Goal: Task Accomplishment & Management: Manage account settings

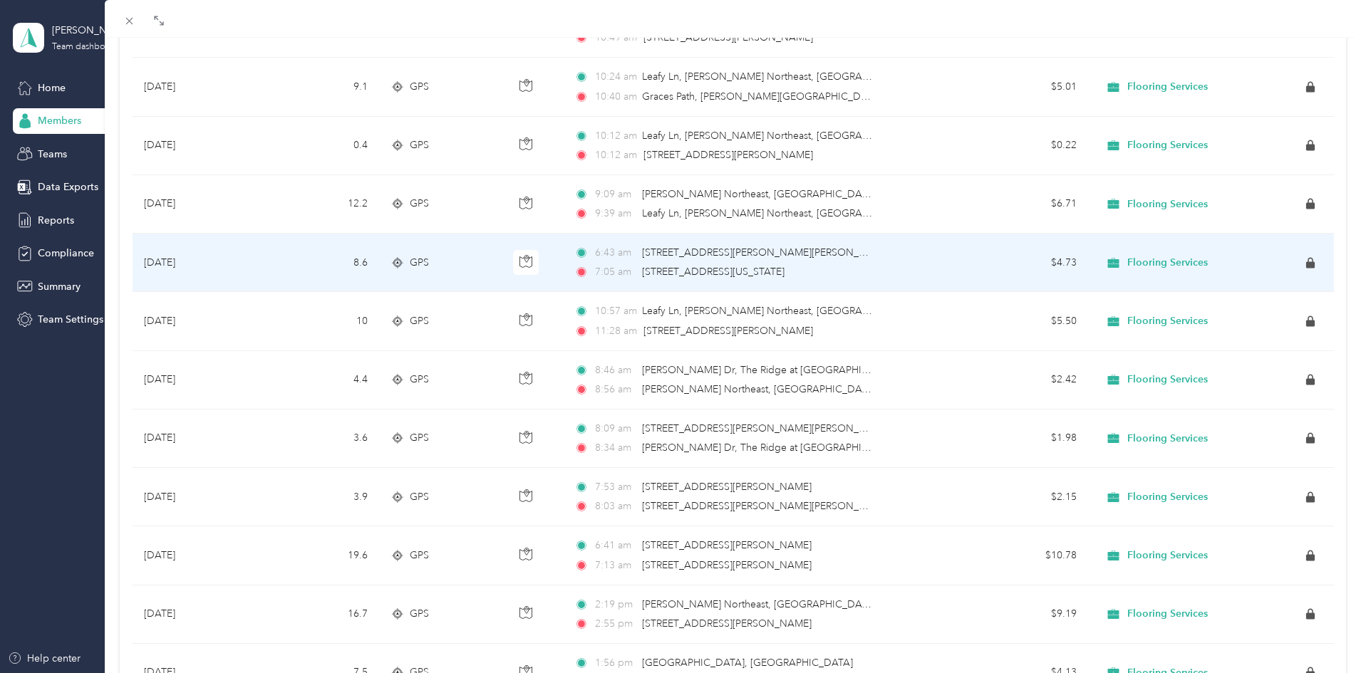
scroll to position [410, 0]
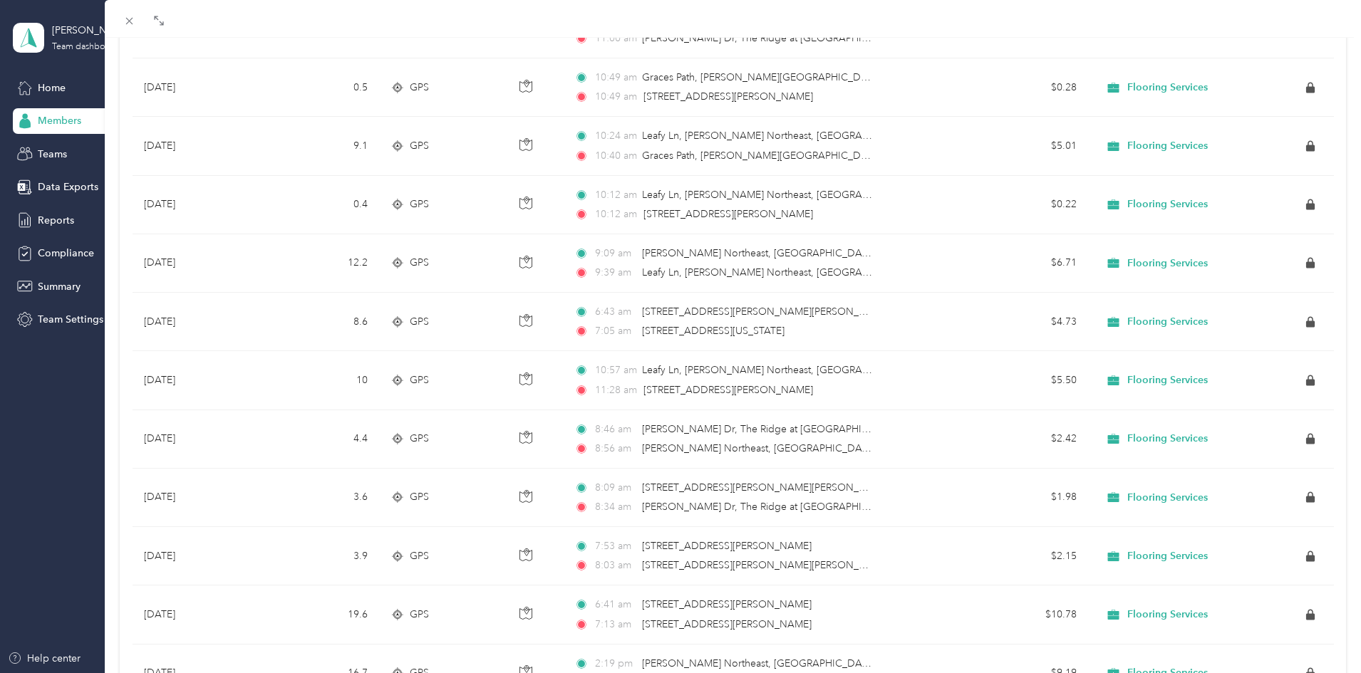
click at [63, 121] on div "[PERSON_NAME] Archive Trips Expenses Reports Member info Program Rates Work hou…" at bounding box center [680, 336] width 1361 height 673
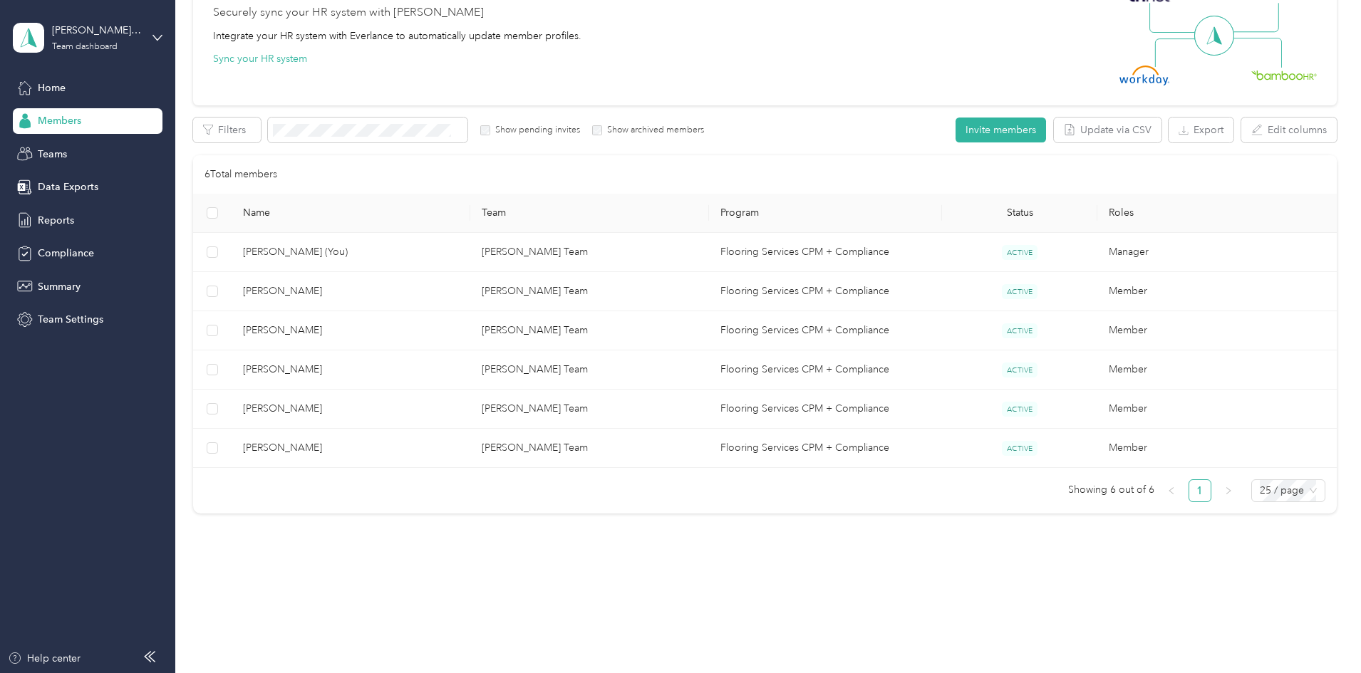
scroll to position [34, 0]
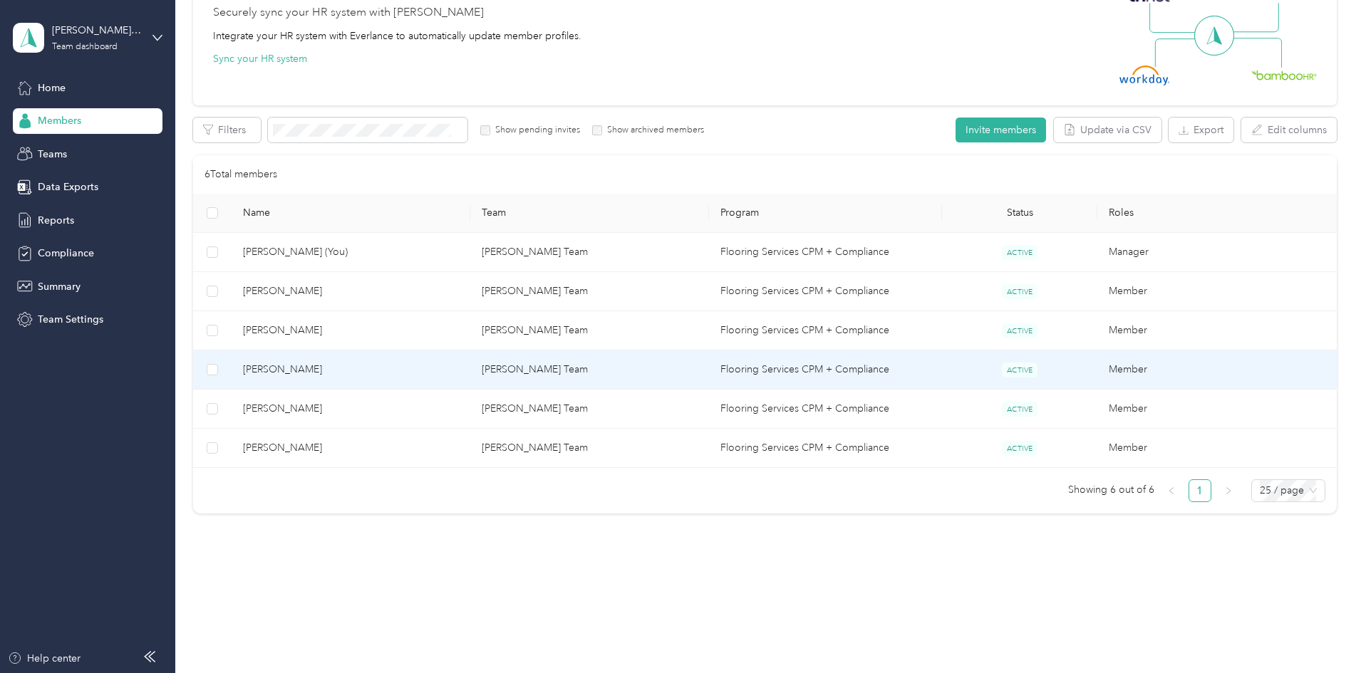
click at [388, 376] on span "[PERSON_NAME]" at bounding box center [351, 370] width 216 height 16
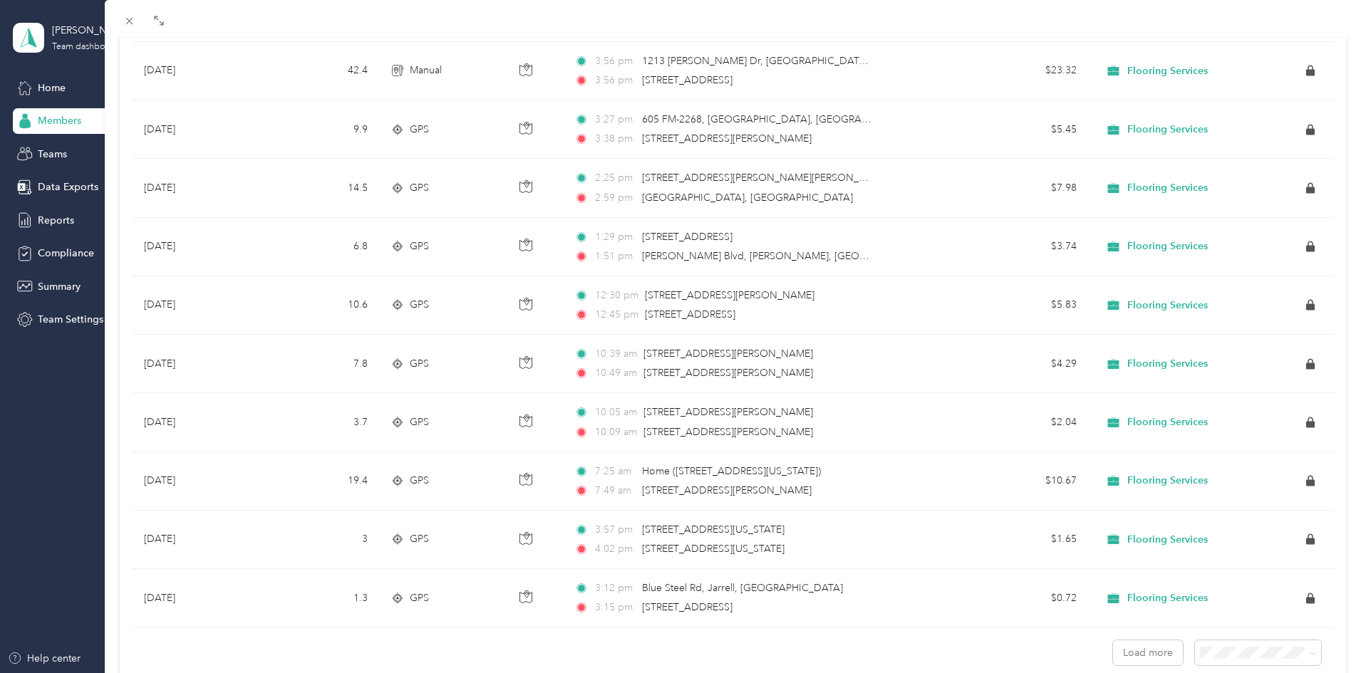
scroll to position [1137, 0]
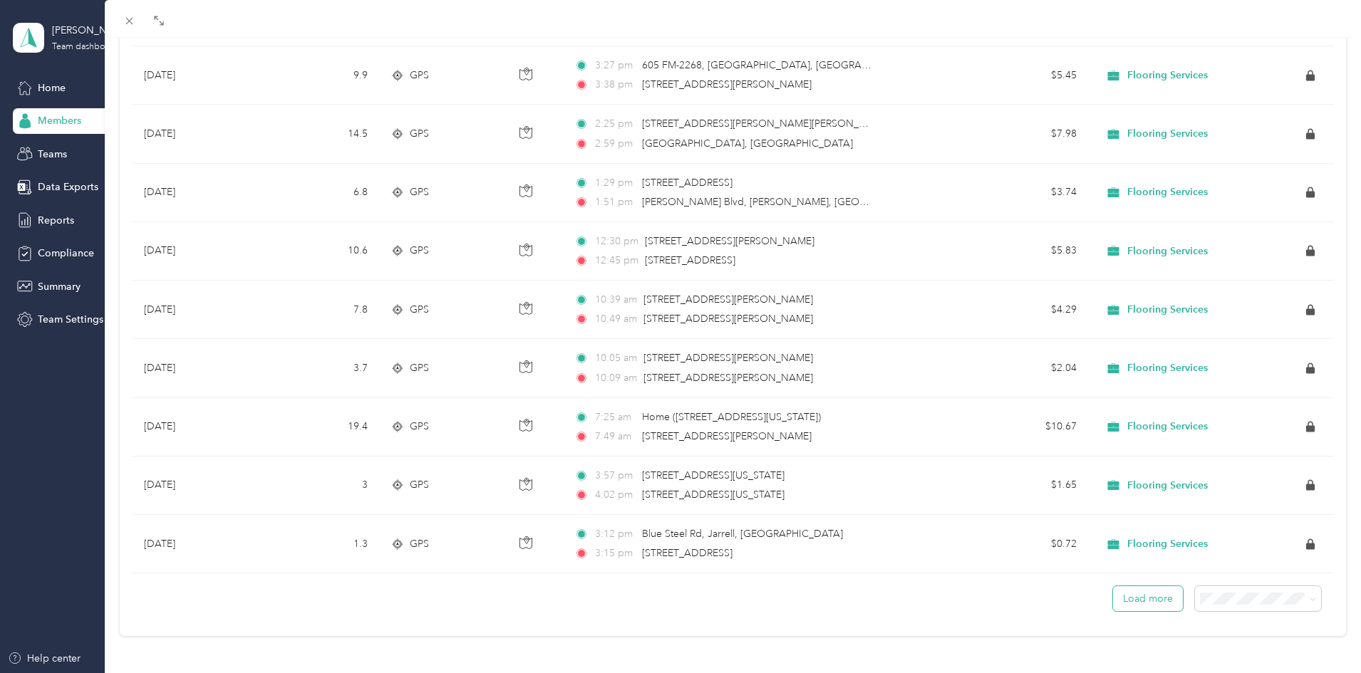
click at [1132, 594] on button "Load more" at bounding box center [1148, 598] width 70 height 25
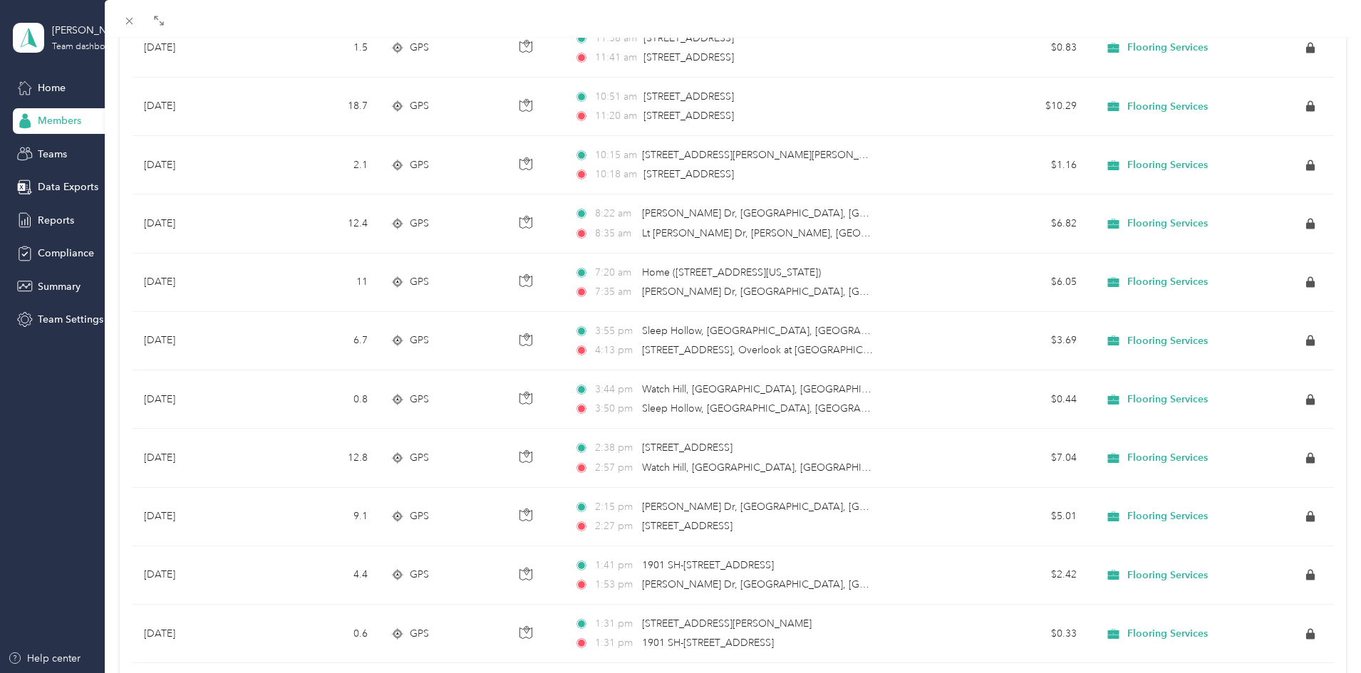
scroll to position [2602, 0]
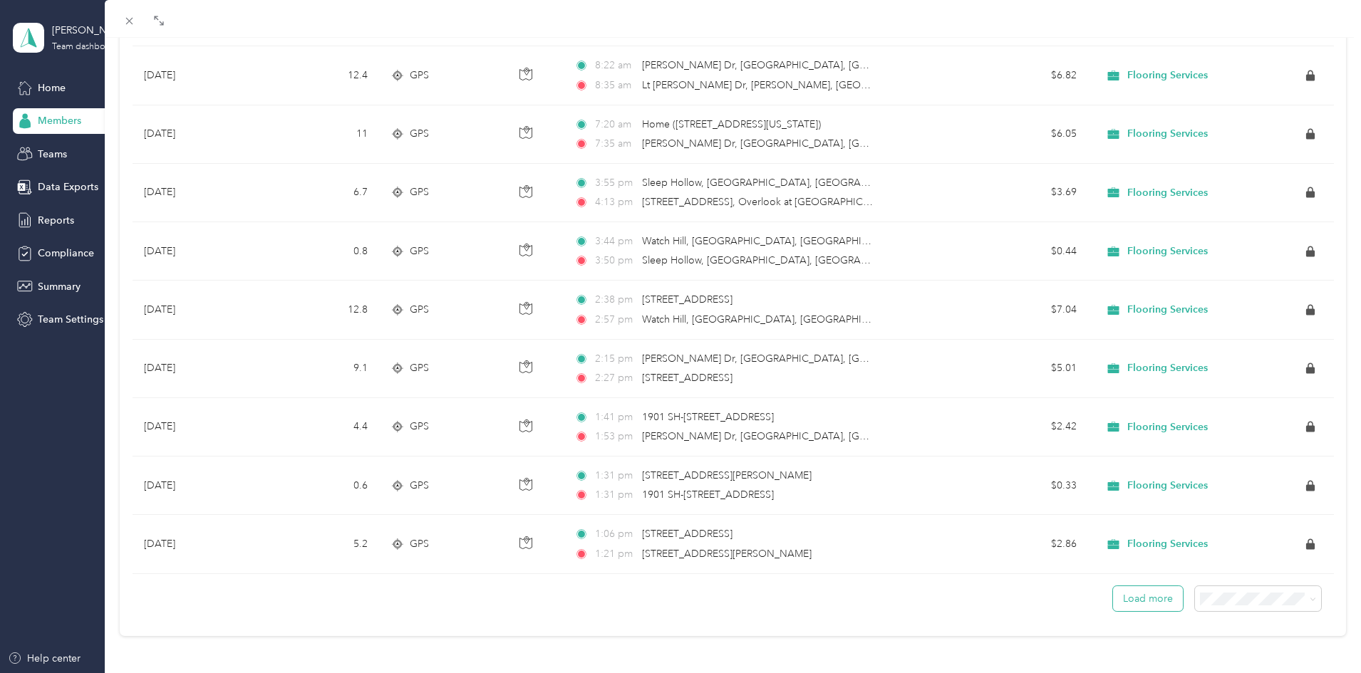
click at [1119, 586] on button "Load more" at bounding box center [1148, 598] width 70 height 25
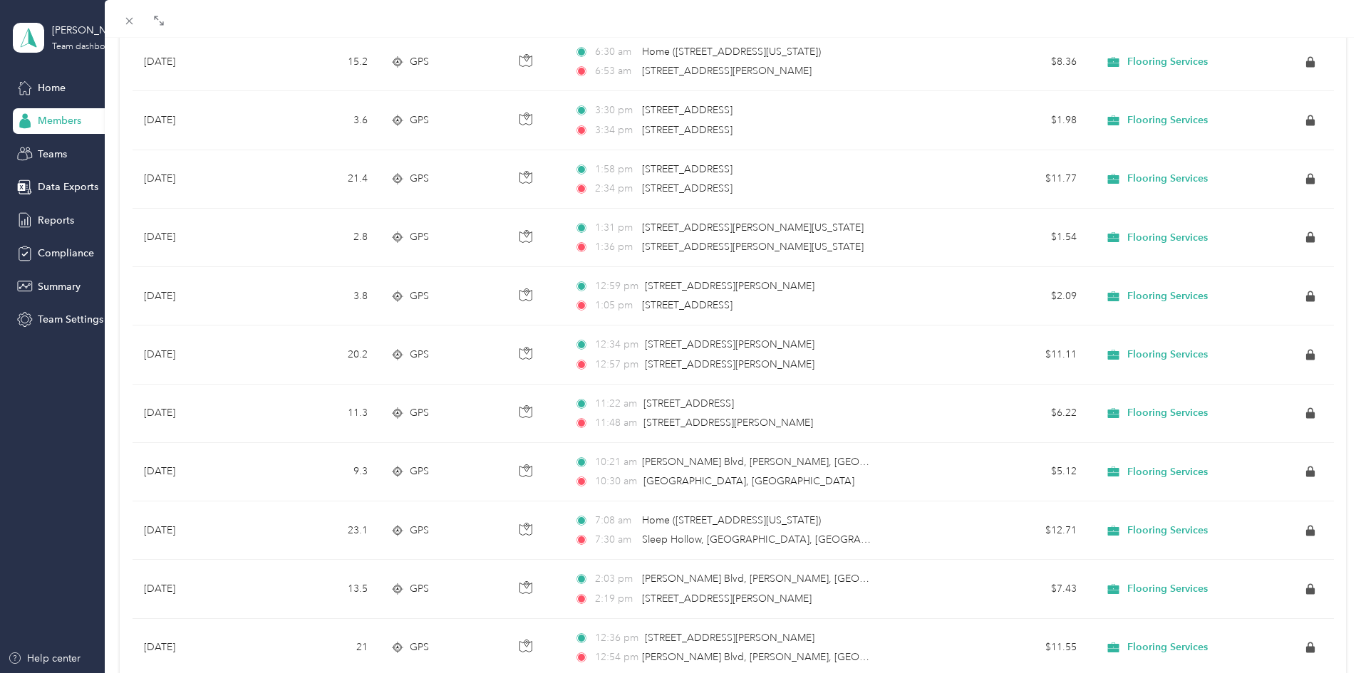
scroll to position [4067, 0]
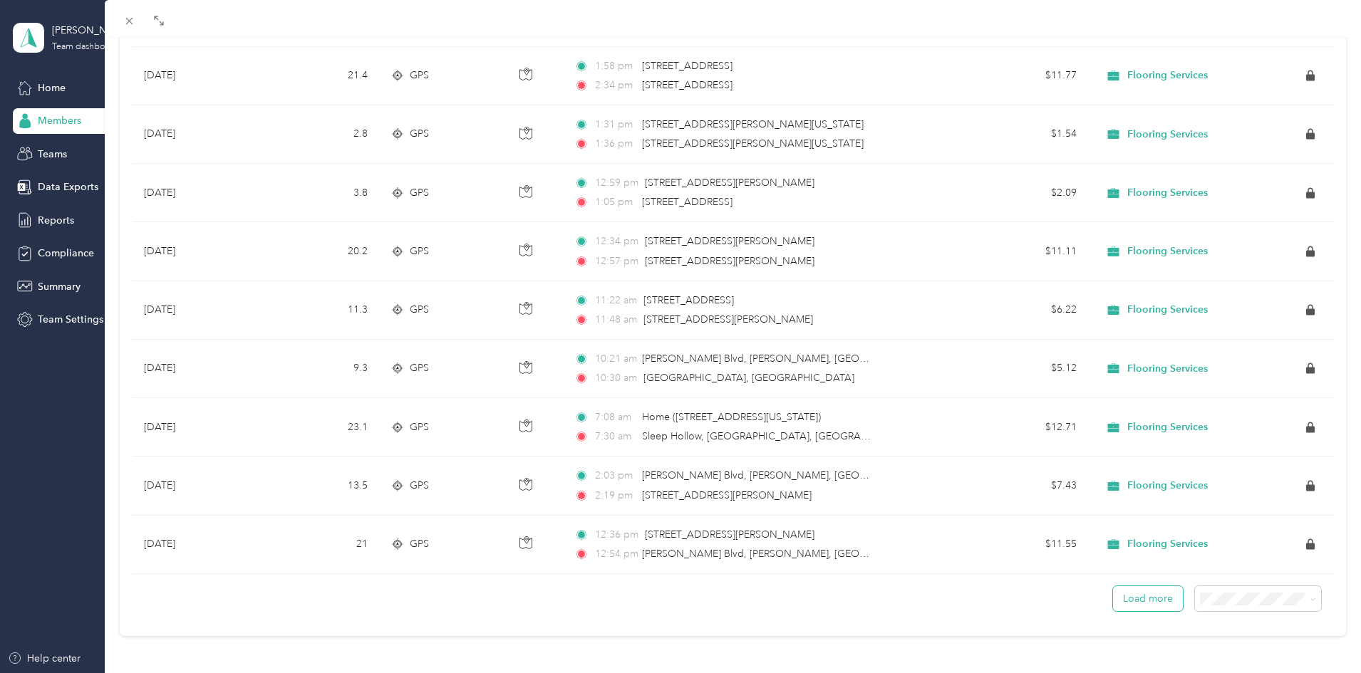
click at [1124, 600] on button "Load more" at bounding box center [1148, 598] width 70 height 25
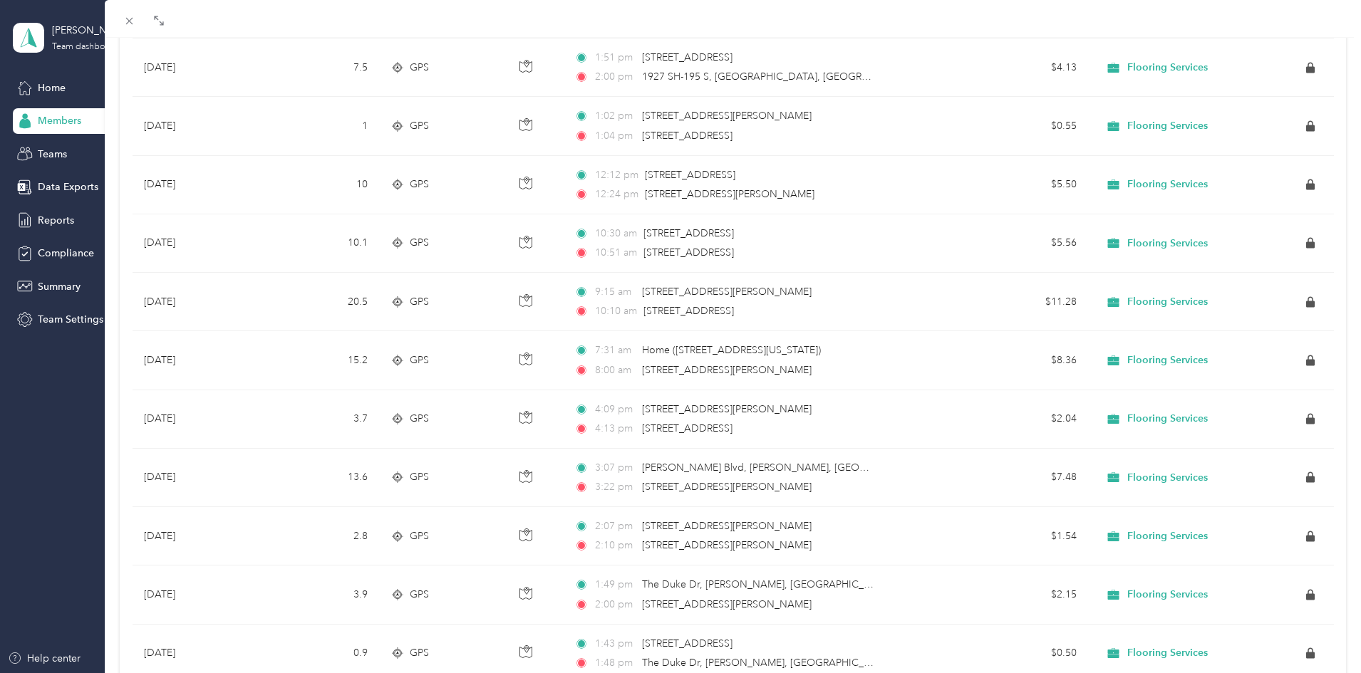
scroll to position [5532, 0]
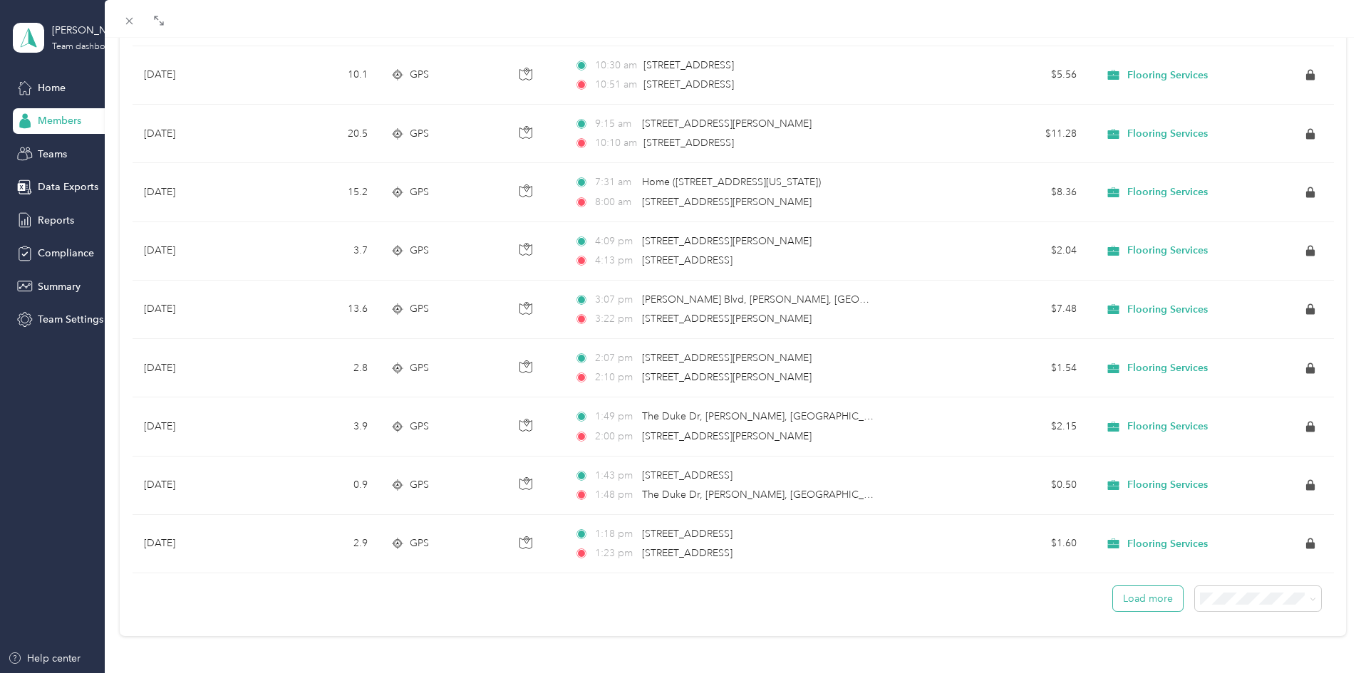
click at [1149, 589] on button "Load more" at bounding box center [1148, 598] width 70 height 25
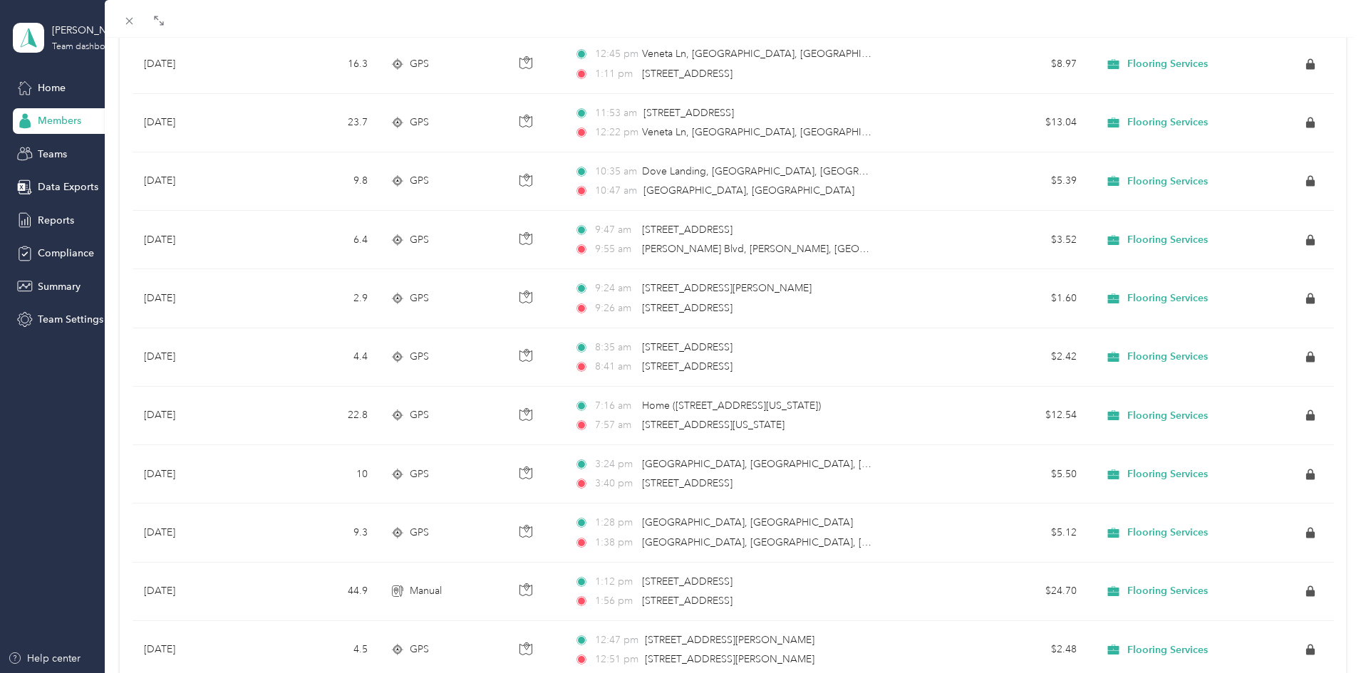
scroll to position [6997, 0]
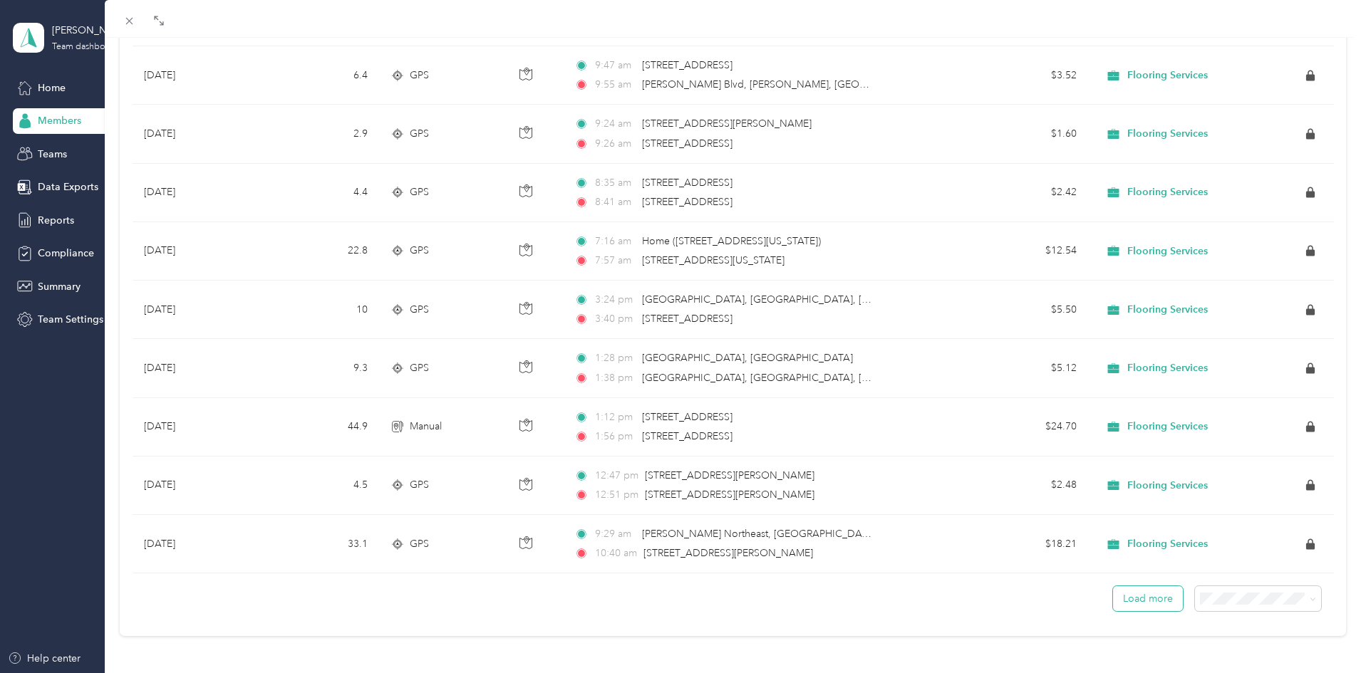
click at [1118, 586] on button "Load more" at bounding box center [1148, 598] width 70 height 25
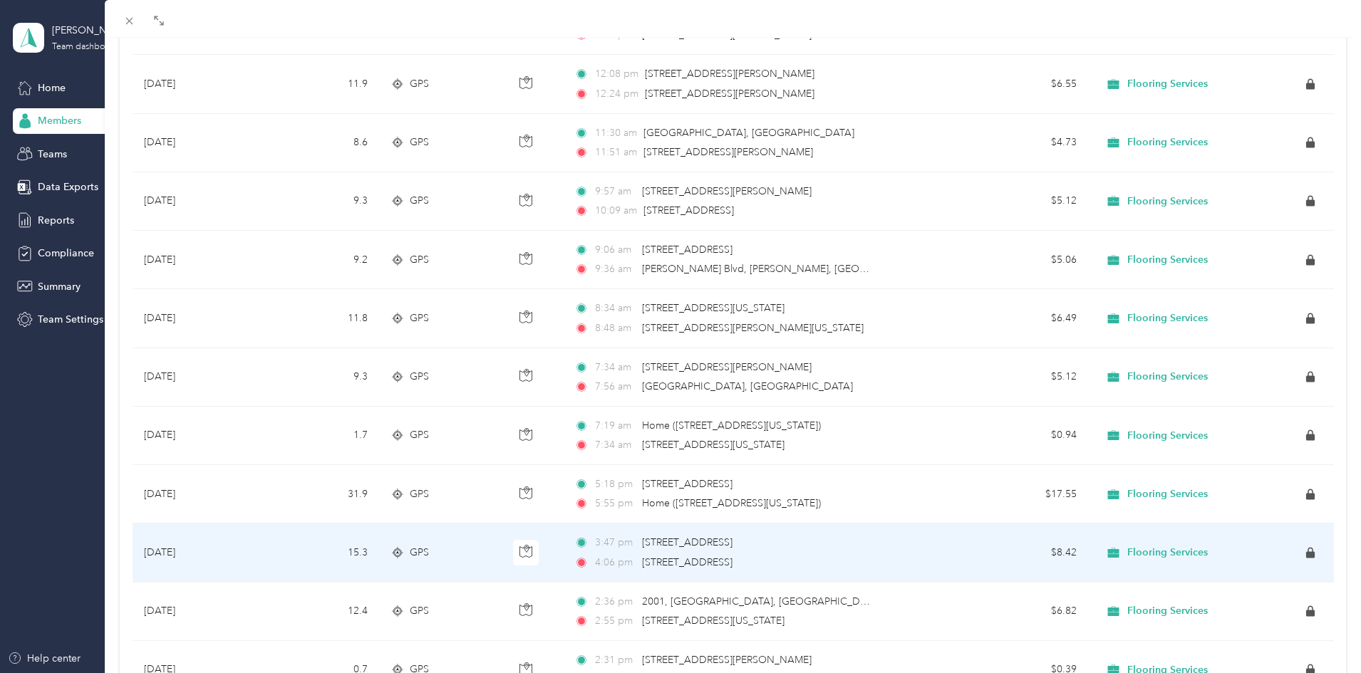
scroll to position [8462, 0]
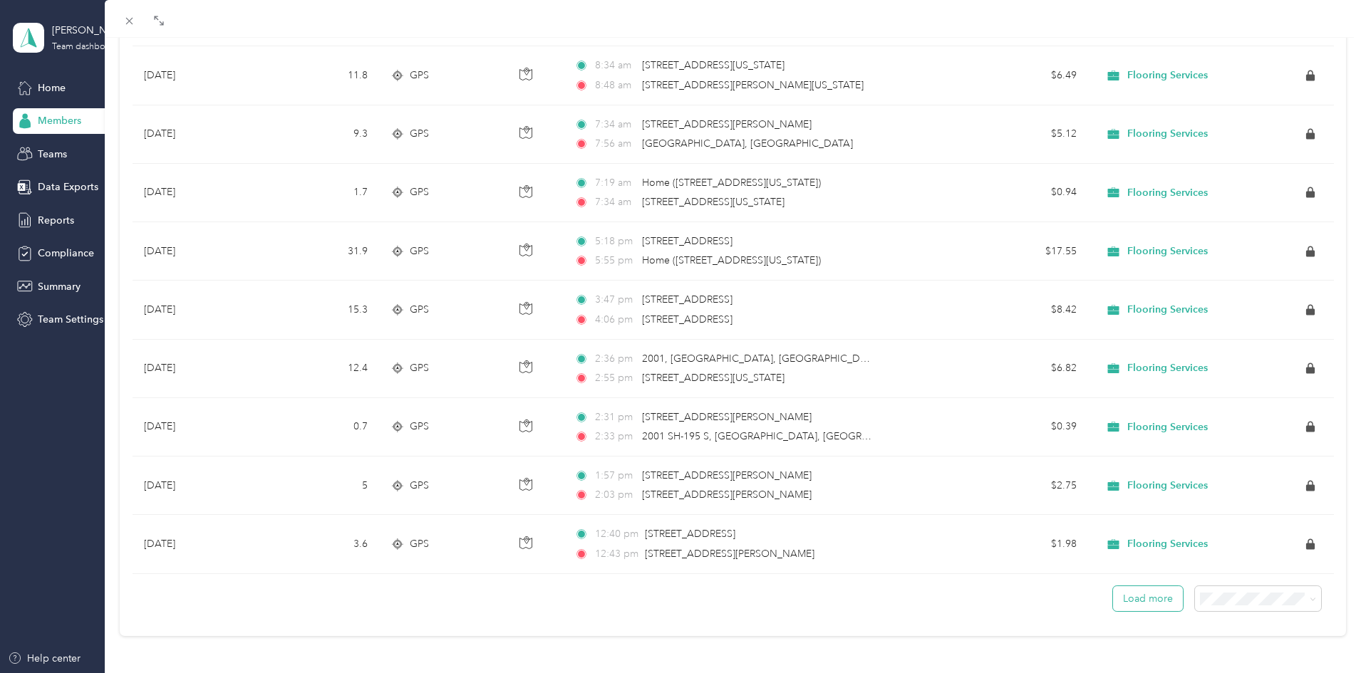
click at [1113, 589] on button "Load more" at bounding box center [1148, 598] width 70 height 25
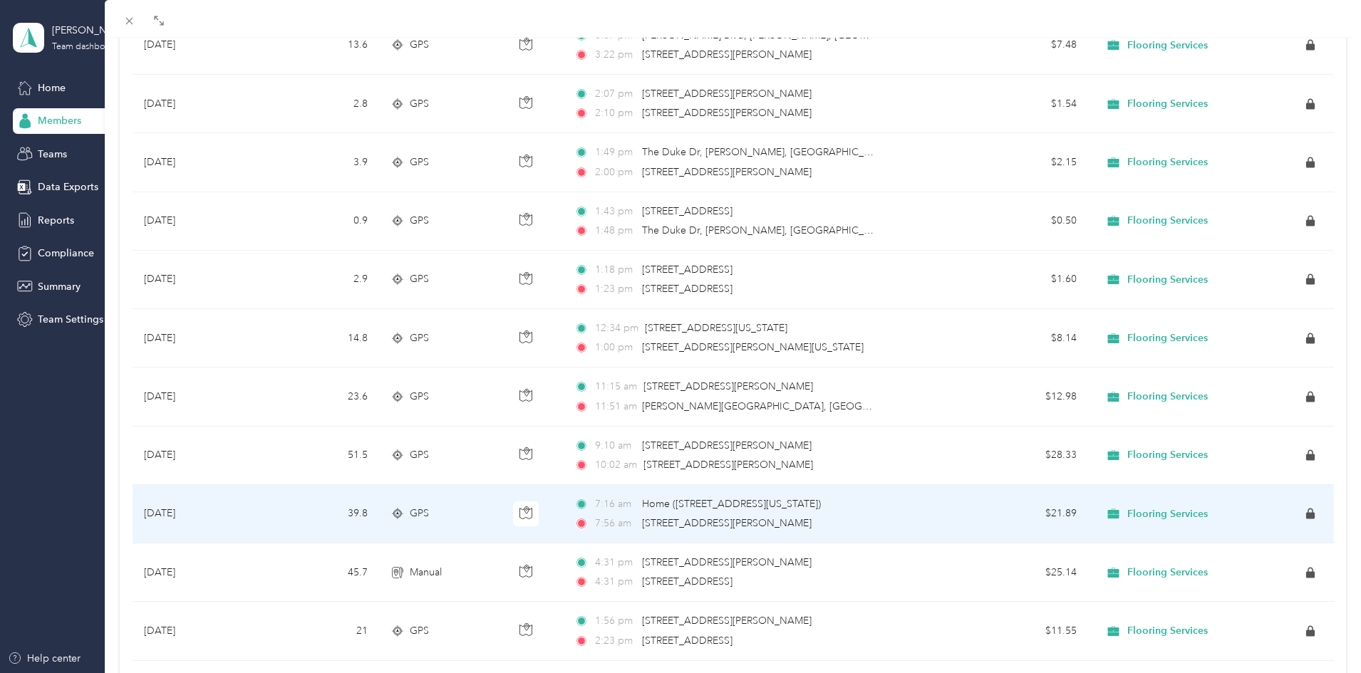
scroll to position [5755, 0]
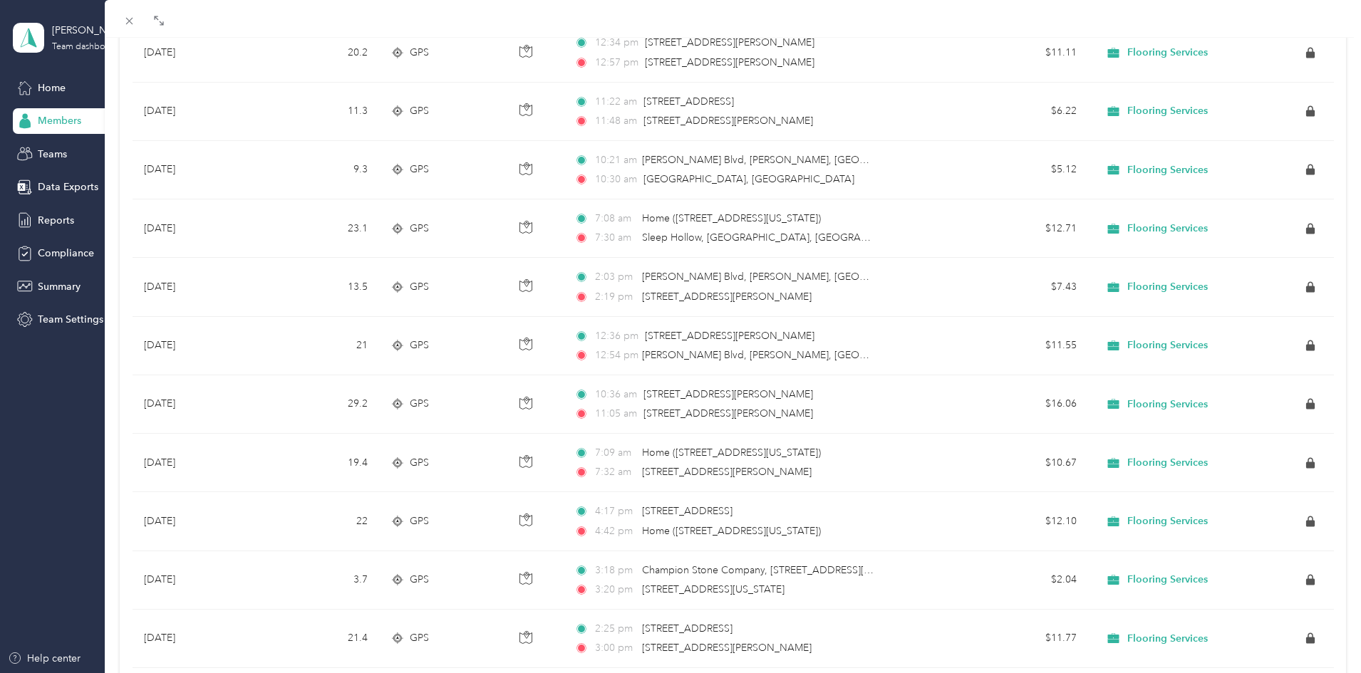
click at [63, 121] on div "[PERSON_NAME] Archive Trips Expenses Reports Member info Program Rates Work hou…" at bounding box center [680, 336] width 1361 height 673
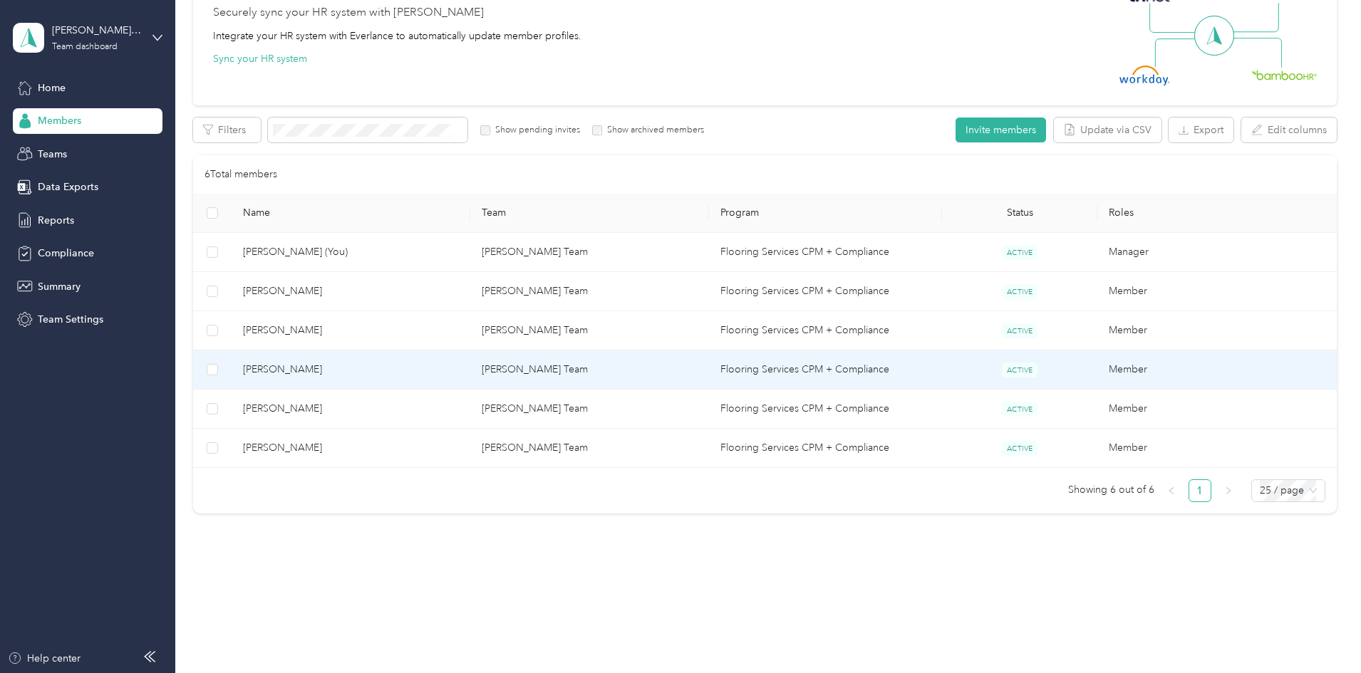
scroll to position [34, 0]
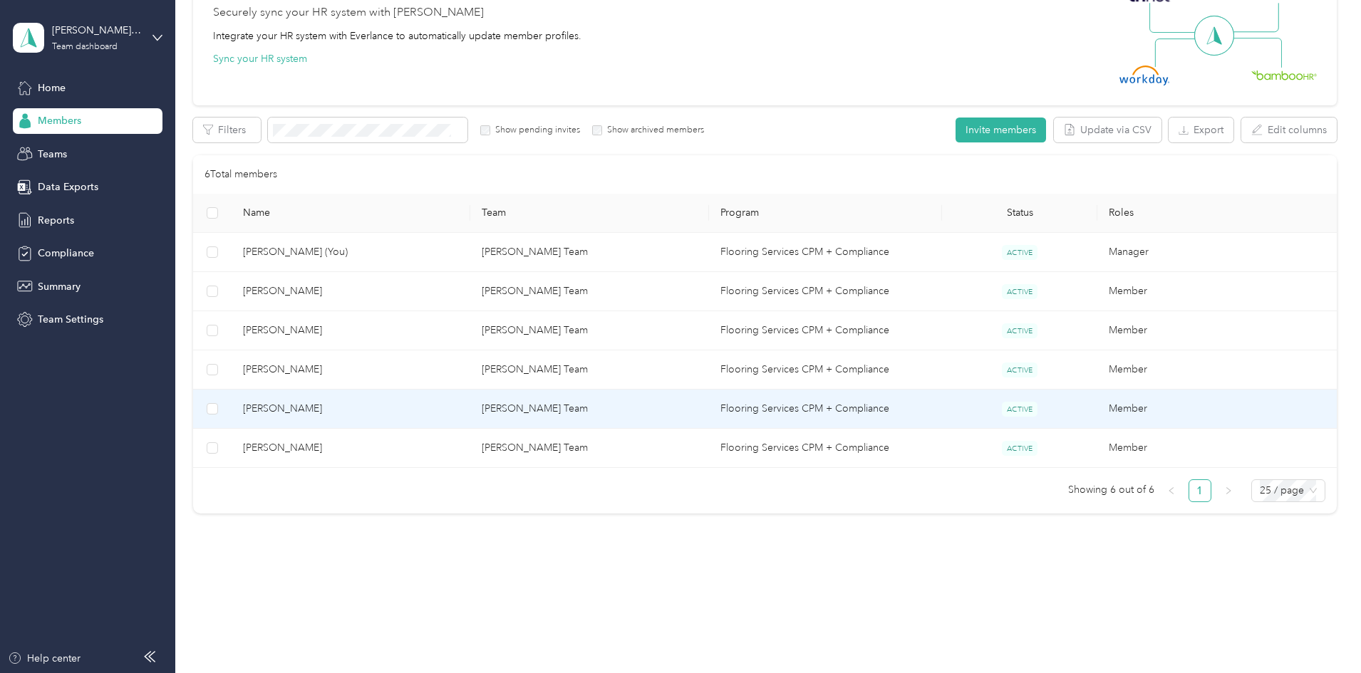
click at [398, 414] on span "[PERSON_NAME]" at bounding box center [351, 409] width 216 height 16
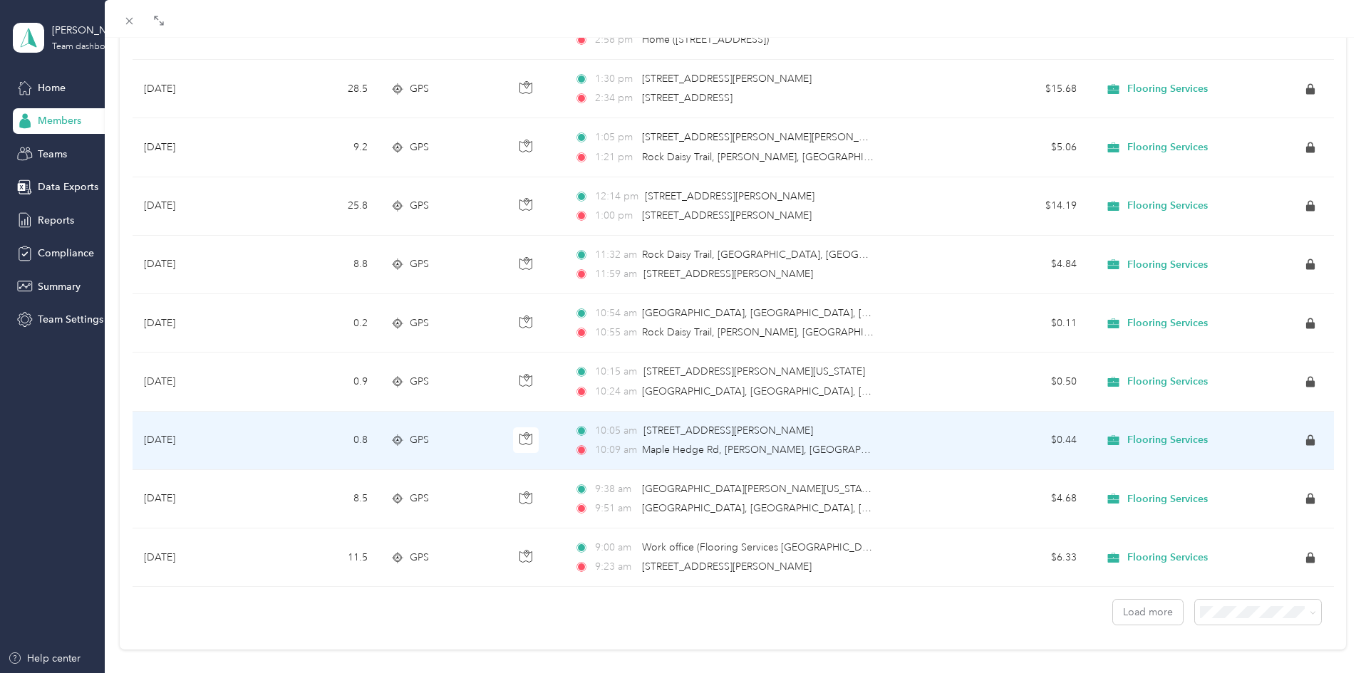
scroll to position [1137, 0]
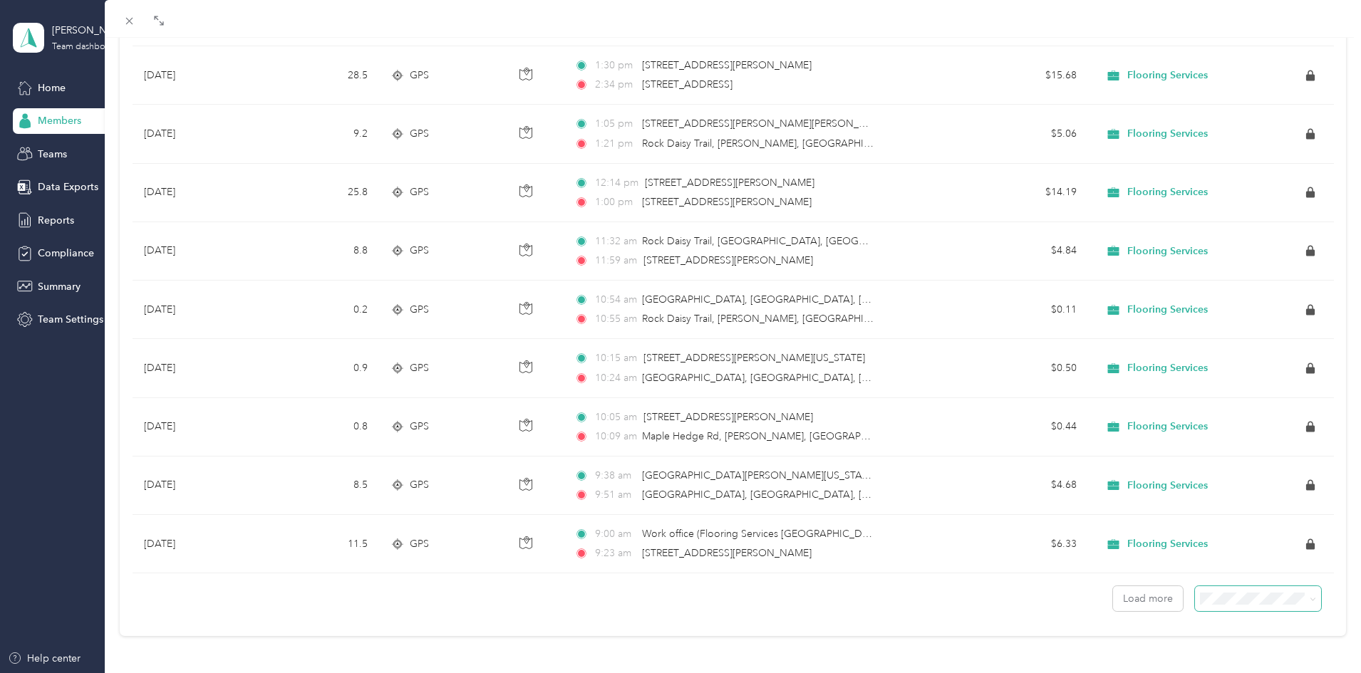
click at [1225, 596] on span at bounding box center [1258, 598] width 126 height 25
click at [1310, 596] on icon at bounding box center [1313, 599] width 6 height 6
click at [1263, 559] on div "100 per load" at bounding box center [1247, 561] width 106 height 15
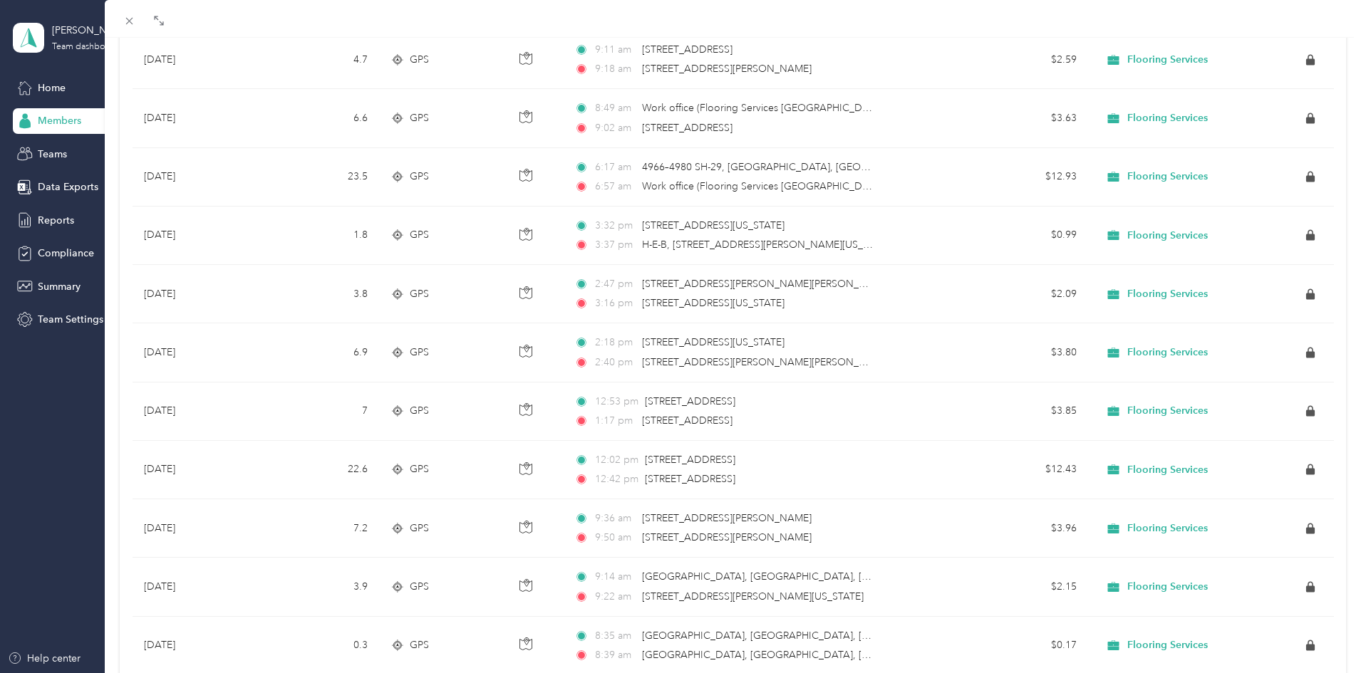
scroll to position [5532, 0]
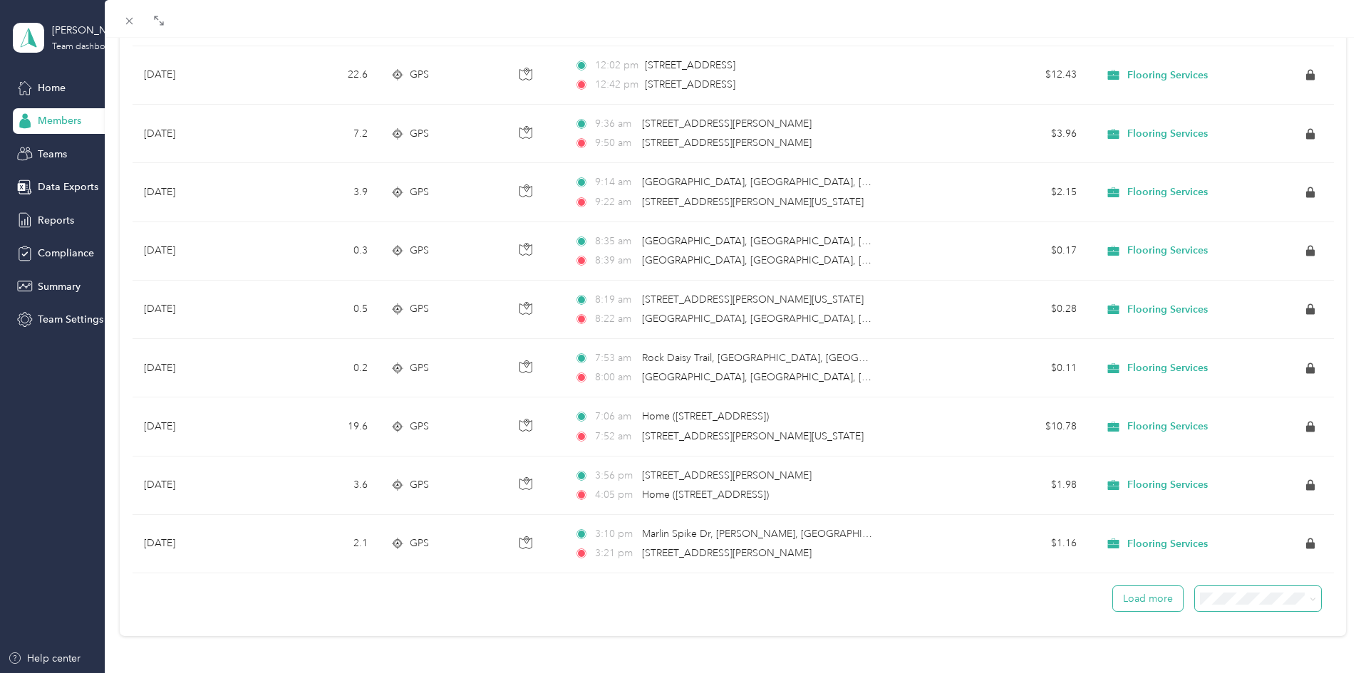
click at [1119, 594] on button "Load more" at bounding box center [1148, 598] width 70 height 25
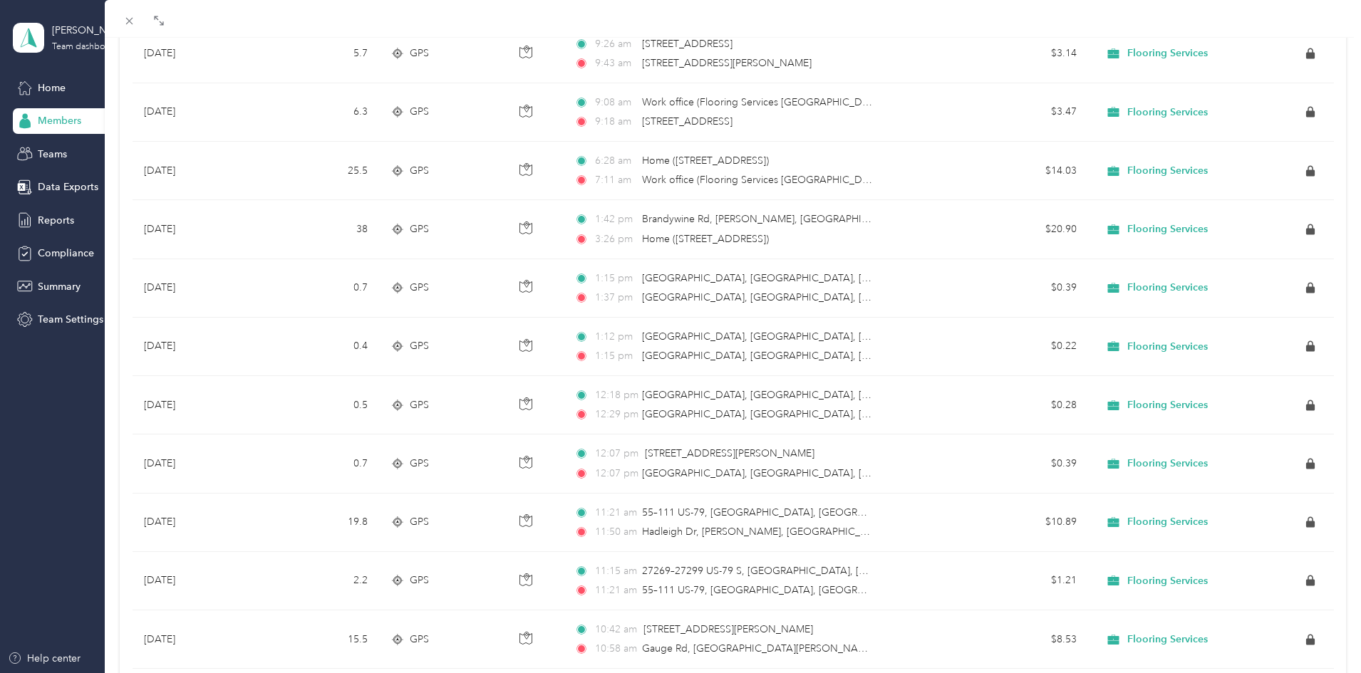
scroll to position [11393, 0]
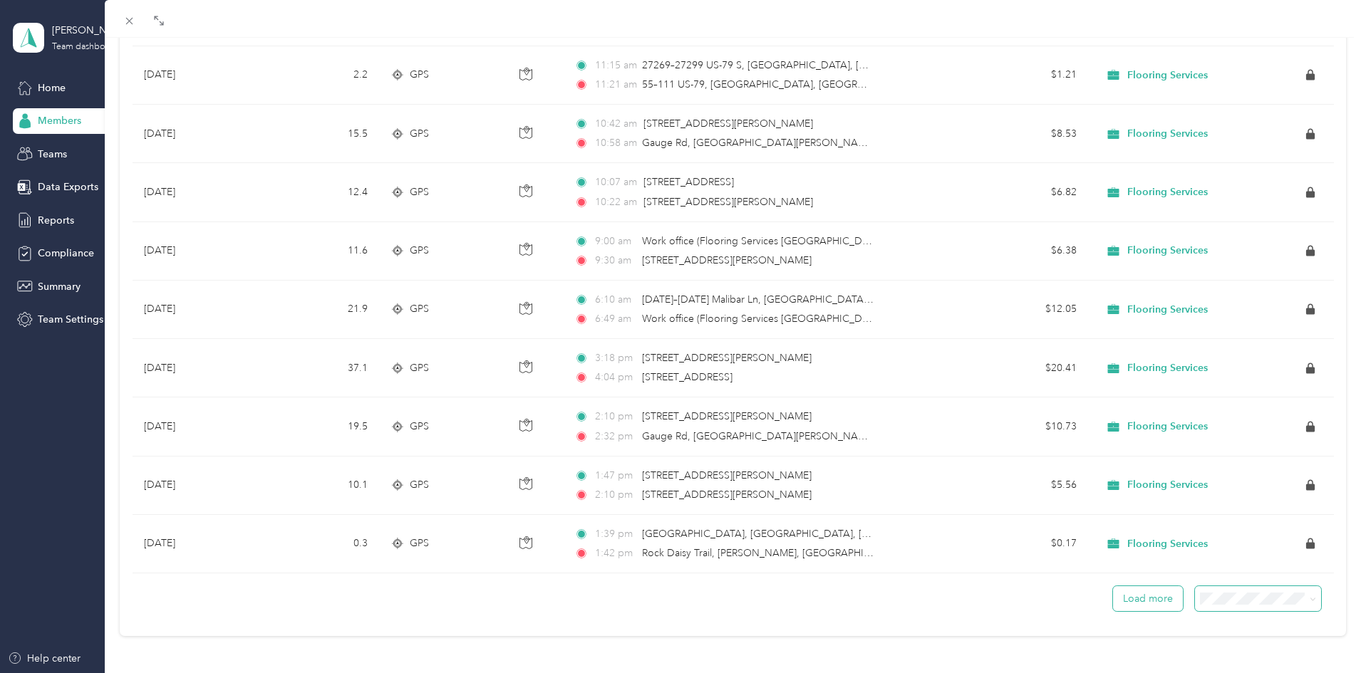
click at [1129, 586] on button "Load more" at bounding box center [1148, 598] width 70 height 25
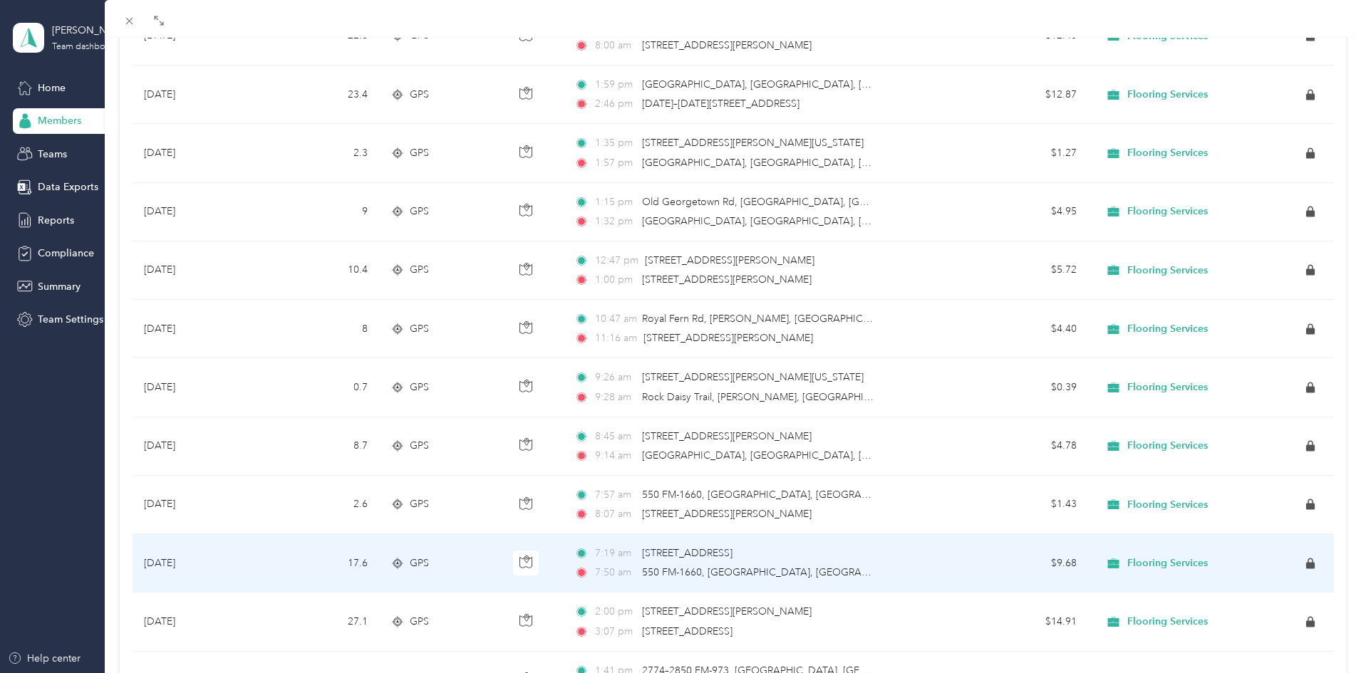
scroll to position [2914, 0]
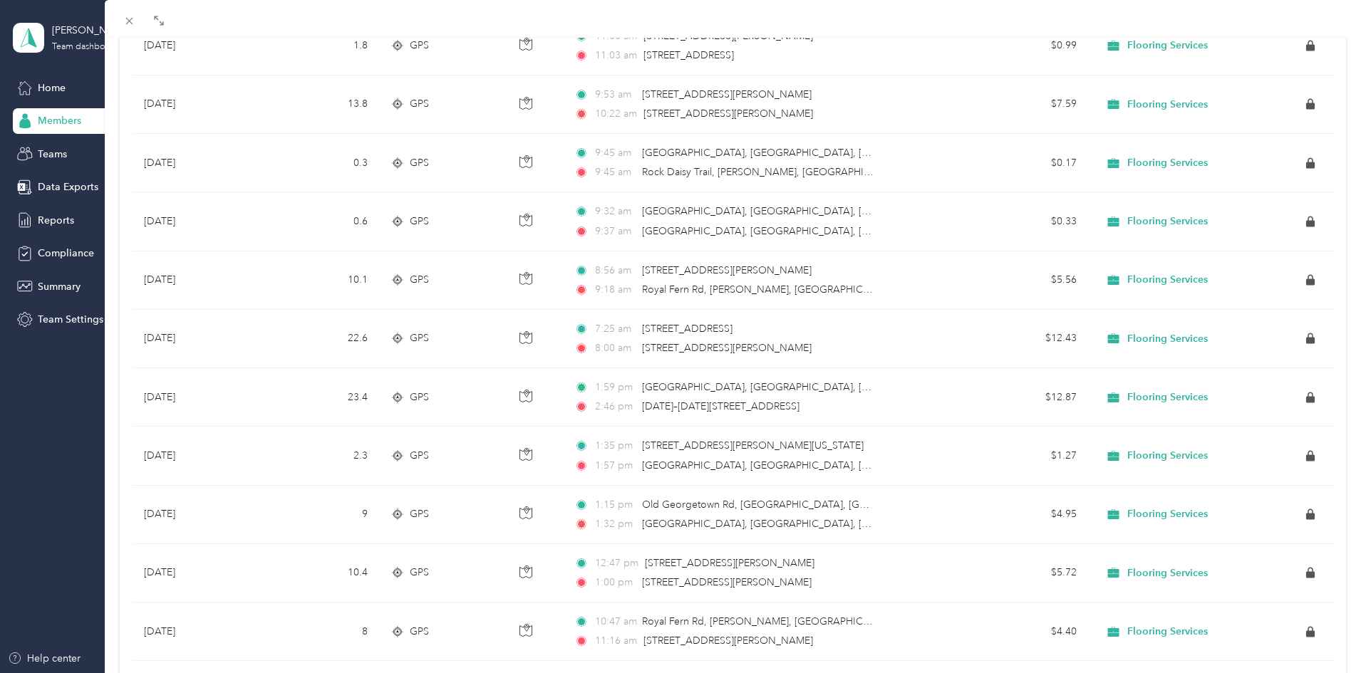
click at [66, 123] on div "[PERSON_NAME] Archive Trips Expenses Reports Member info Program Rates Work hou…" at bounding box center [680, 336] width 1361 height 673
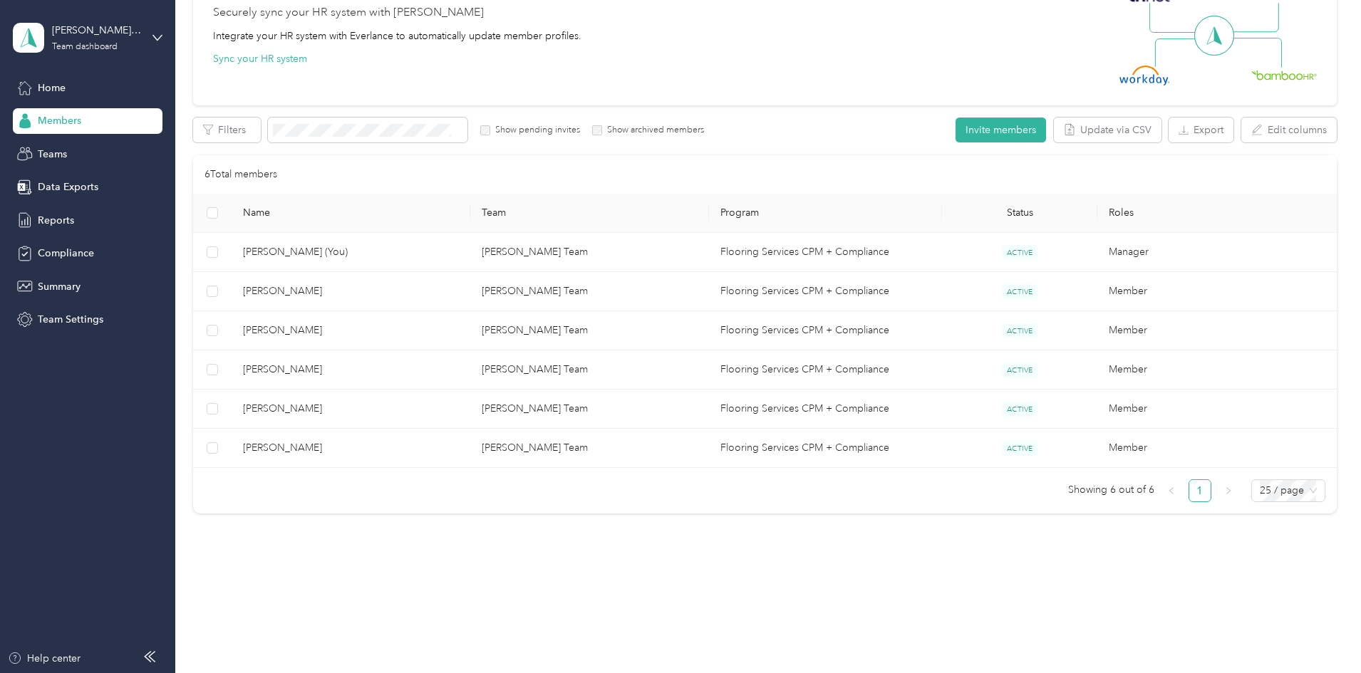
scroll to position [34, 0]
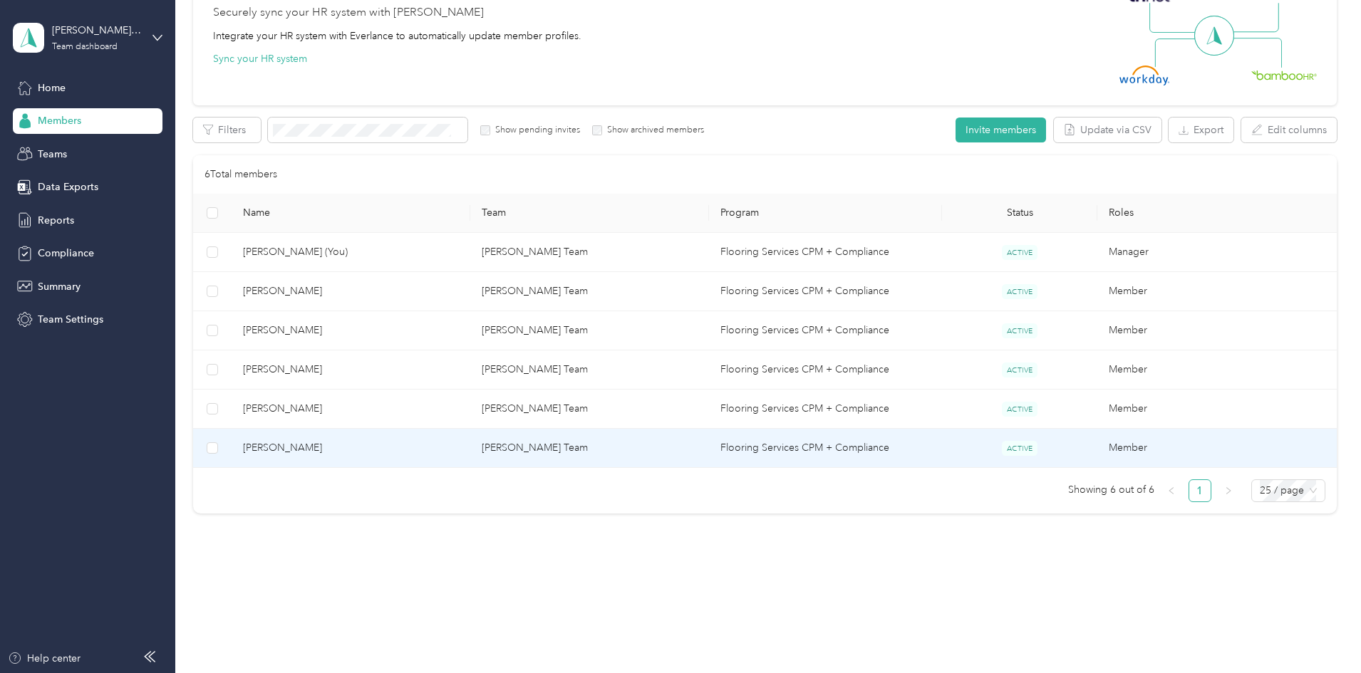
click at [470, 460] on td "[PERSON_NAME]" at bounding box center [351, 448] width 239 height 39
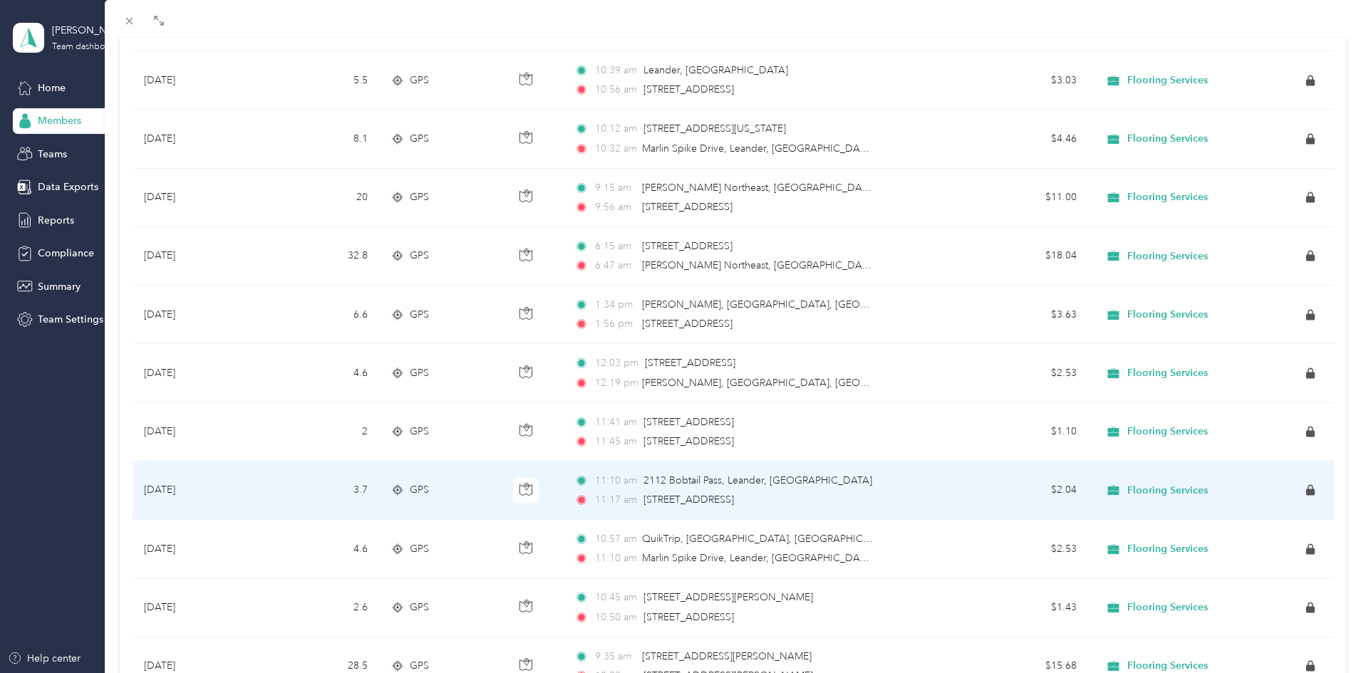
scroll to position [1137, 0]
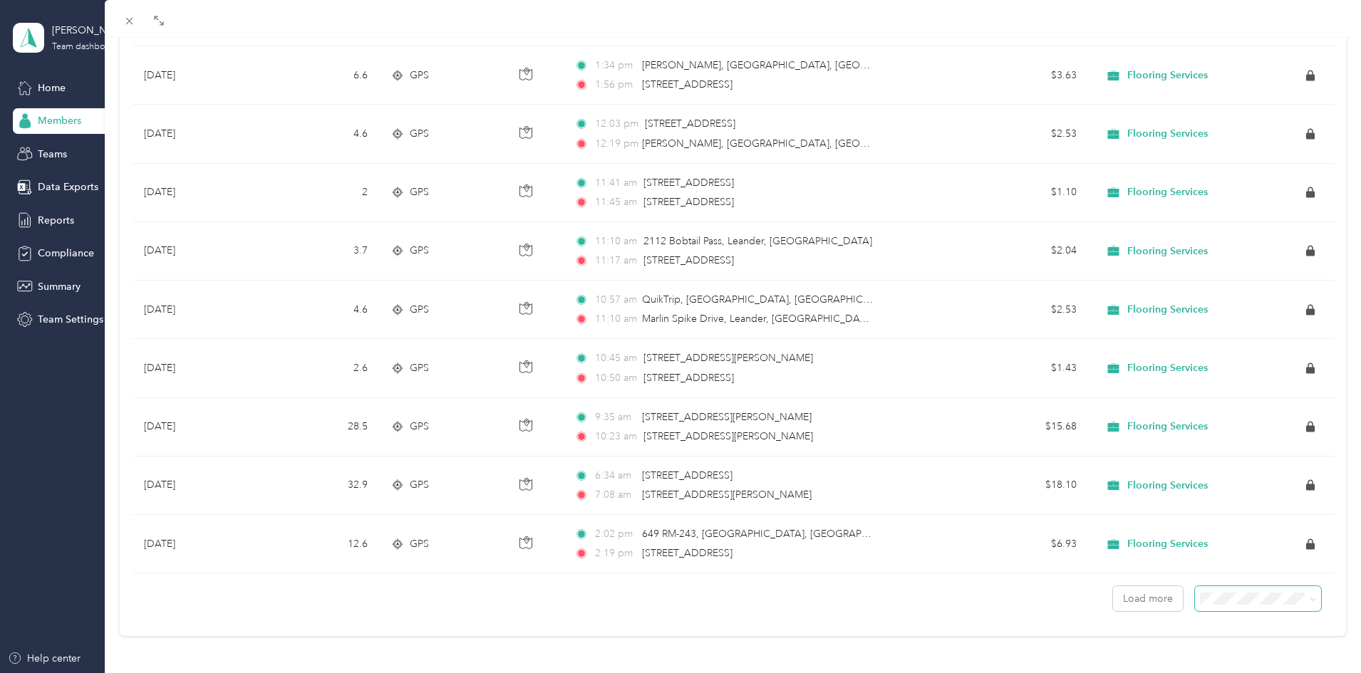
click at [1310, 593] on span at bounding box center [1313, 599] width 6 height 12
click at [1305, 591] on span at bounding box center [1310, 598] width 11 height 15
click at [1270, 599] on span at bounding box center [1258, 598] width 126 height 25
click at [1310, 593] on span at bounding box center [1313, 599] width 6 height 12
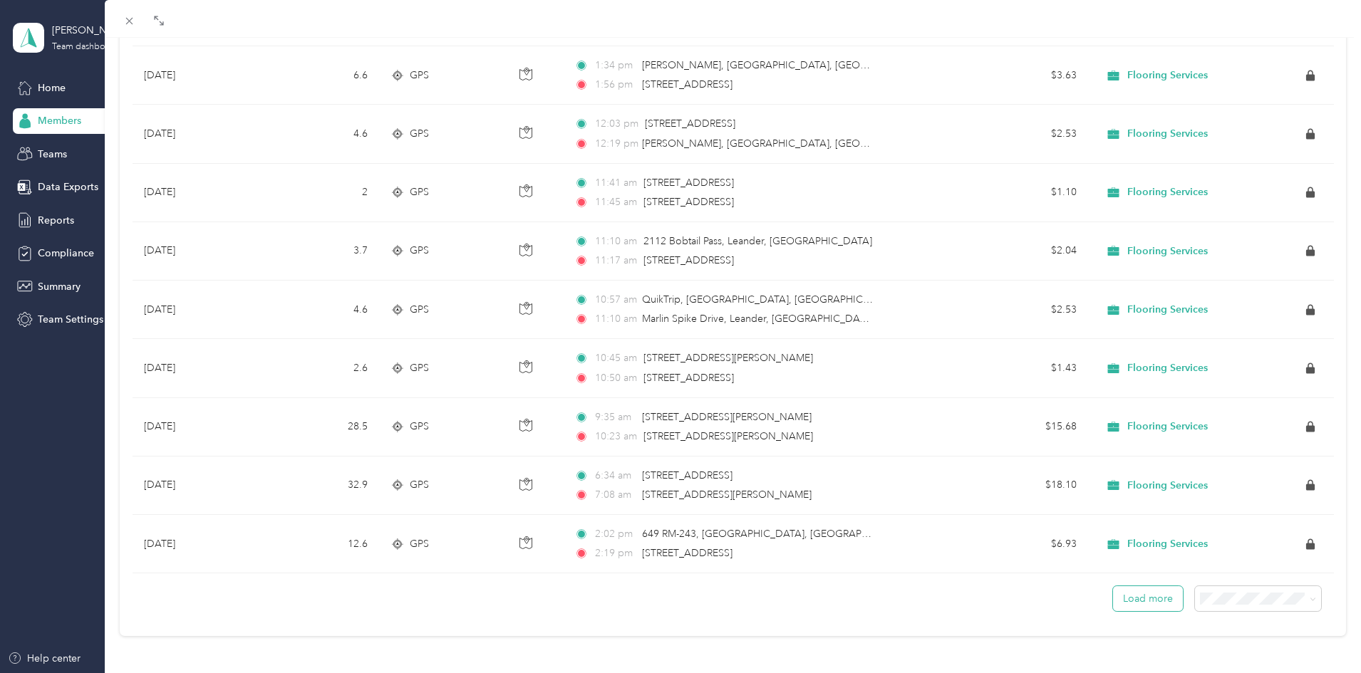
click at [1150, 597] on button "Load more" at bounding box center [1148, 598] width 70 height 25
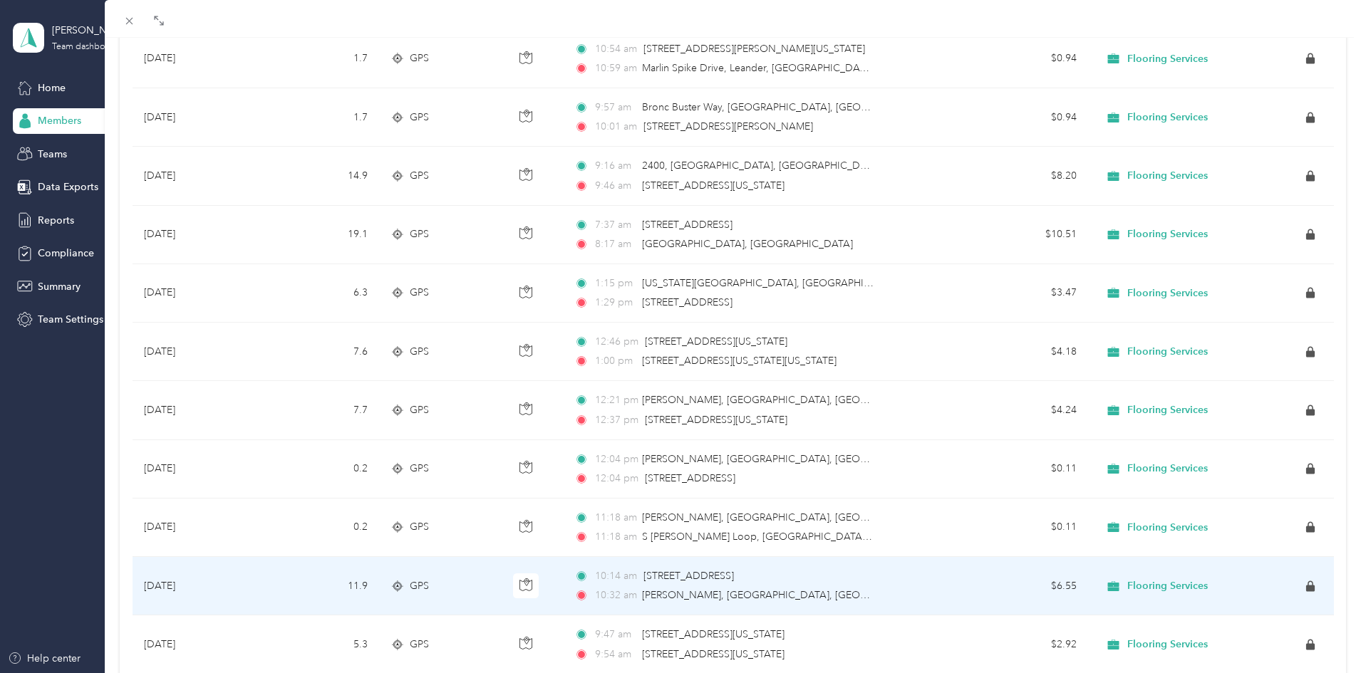
scroll to position [2602, 0]
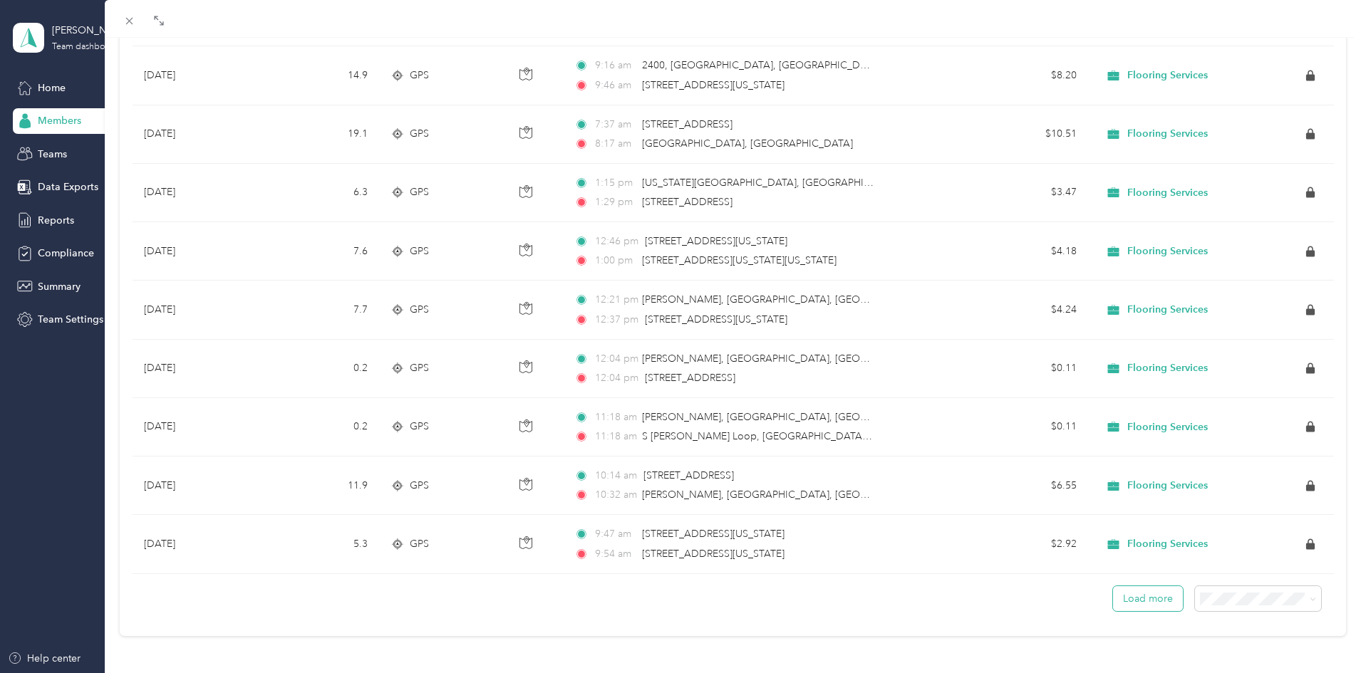
click at [1130, 599] on button "Load more" at bounding box center [1148, 598] width 70 height 25
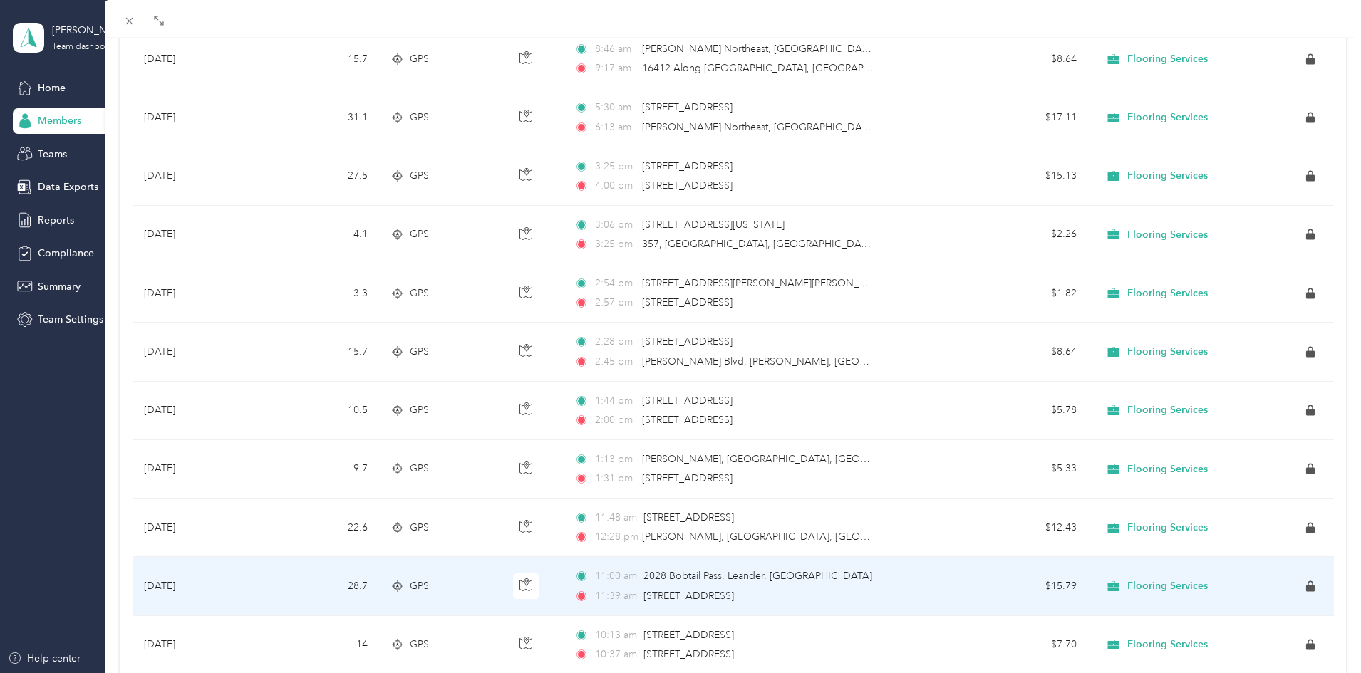
scroll to position [4067, 0]
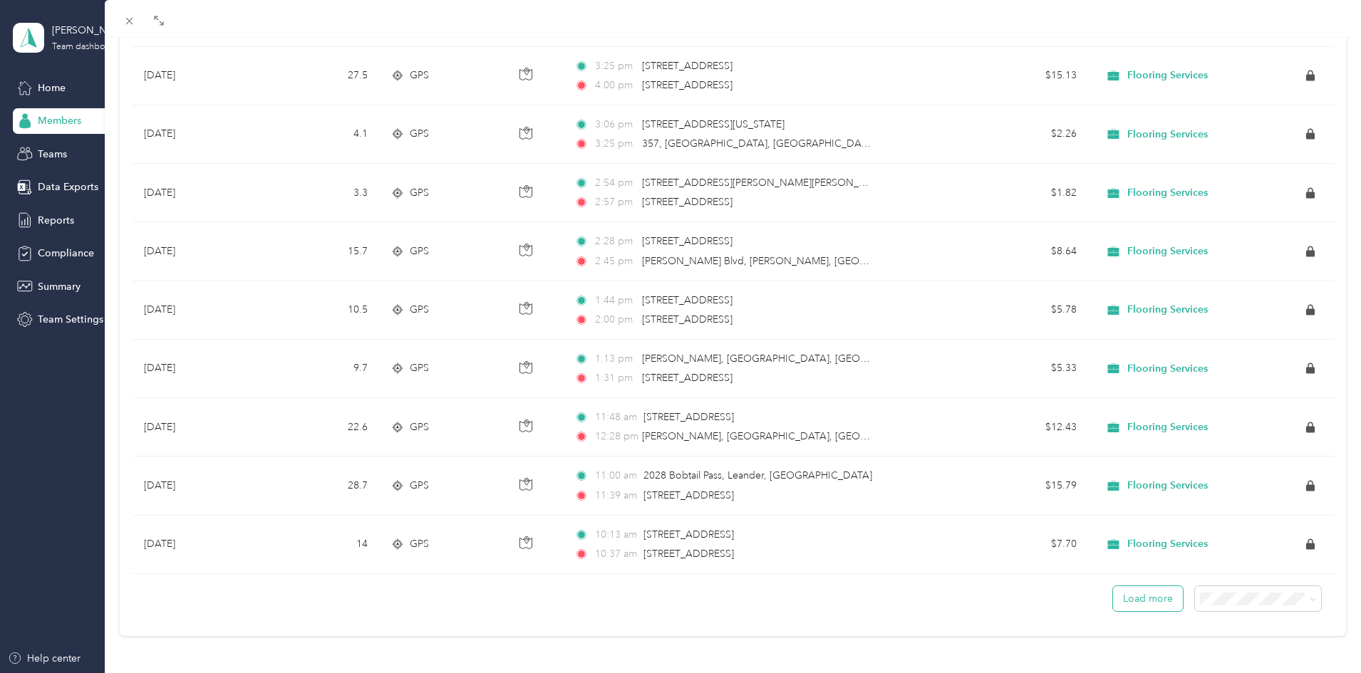
click at [1132, 596] on button "Load more" at bounding box center [1148, 598] width 70 height 25
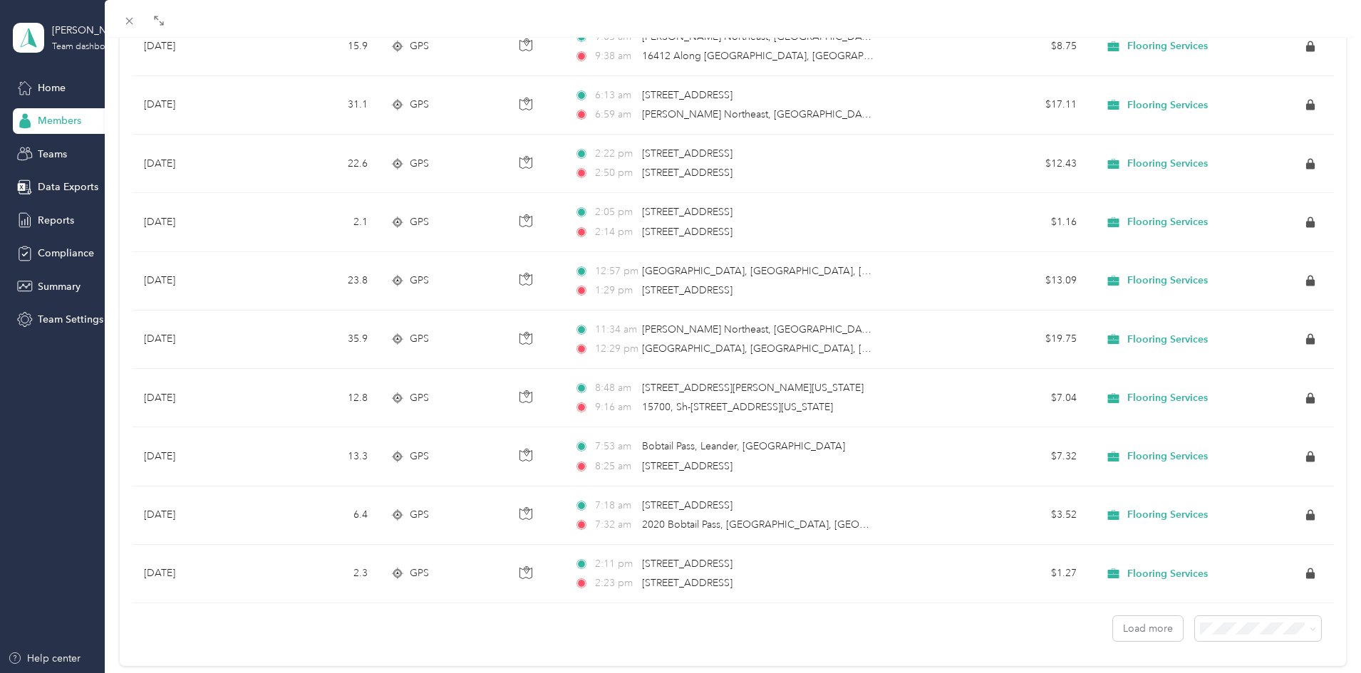
scroll to position [5532, 0]
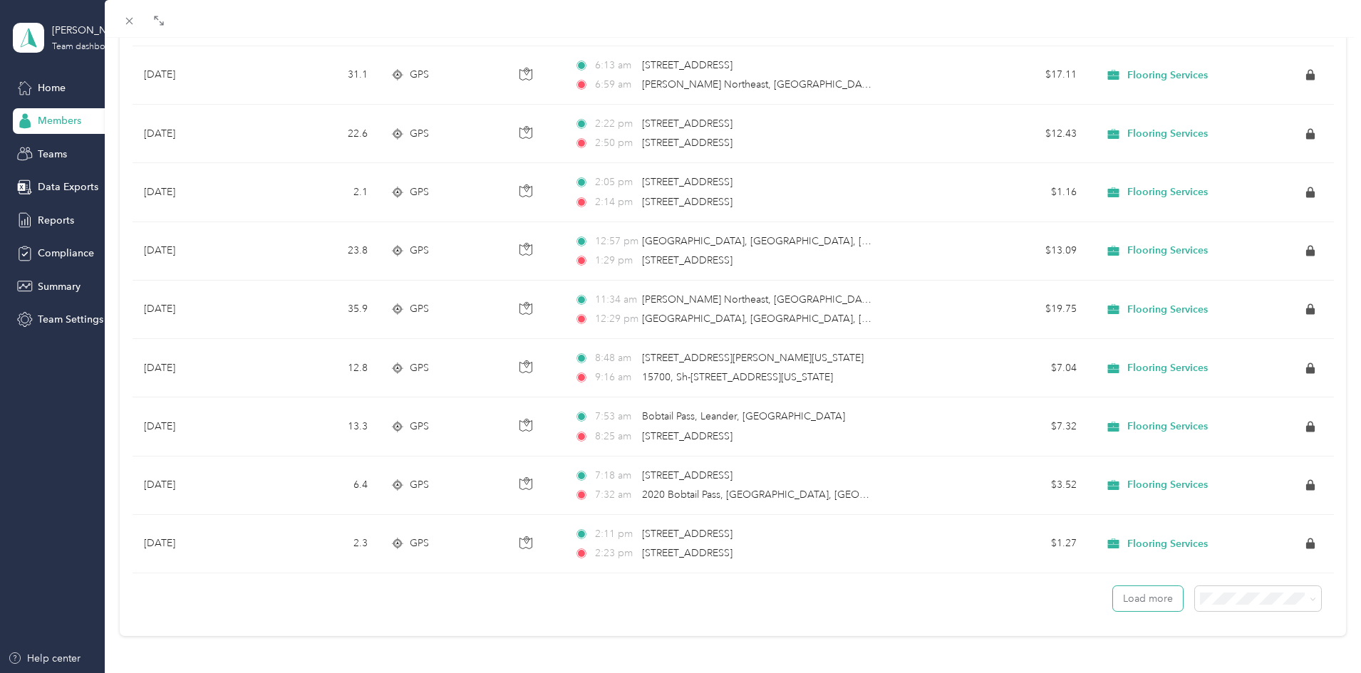
click at [1129, 595] on button "Load more" at bounding box center [1148, 598] width 70 height 25
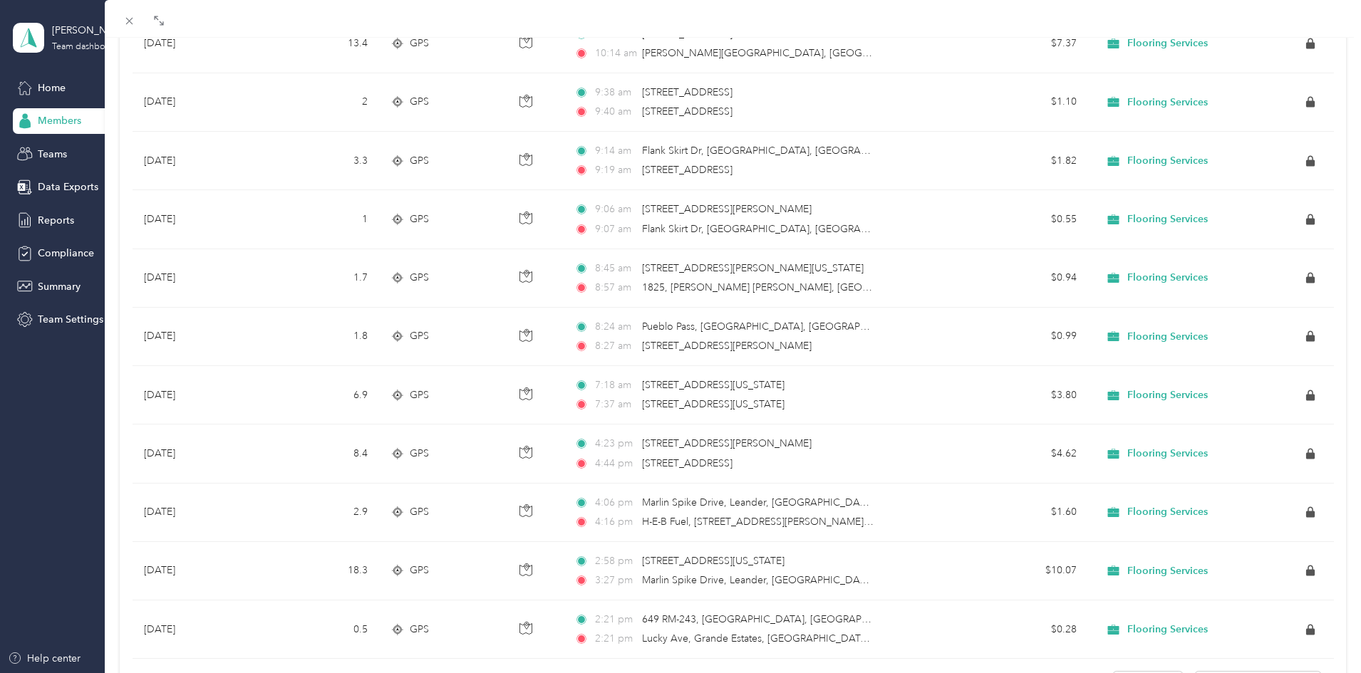
scroll to position [6997, 0]
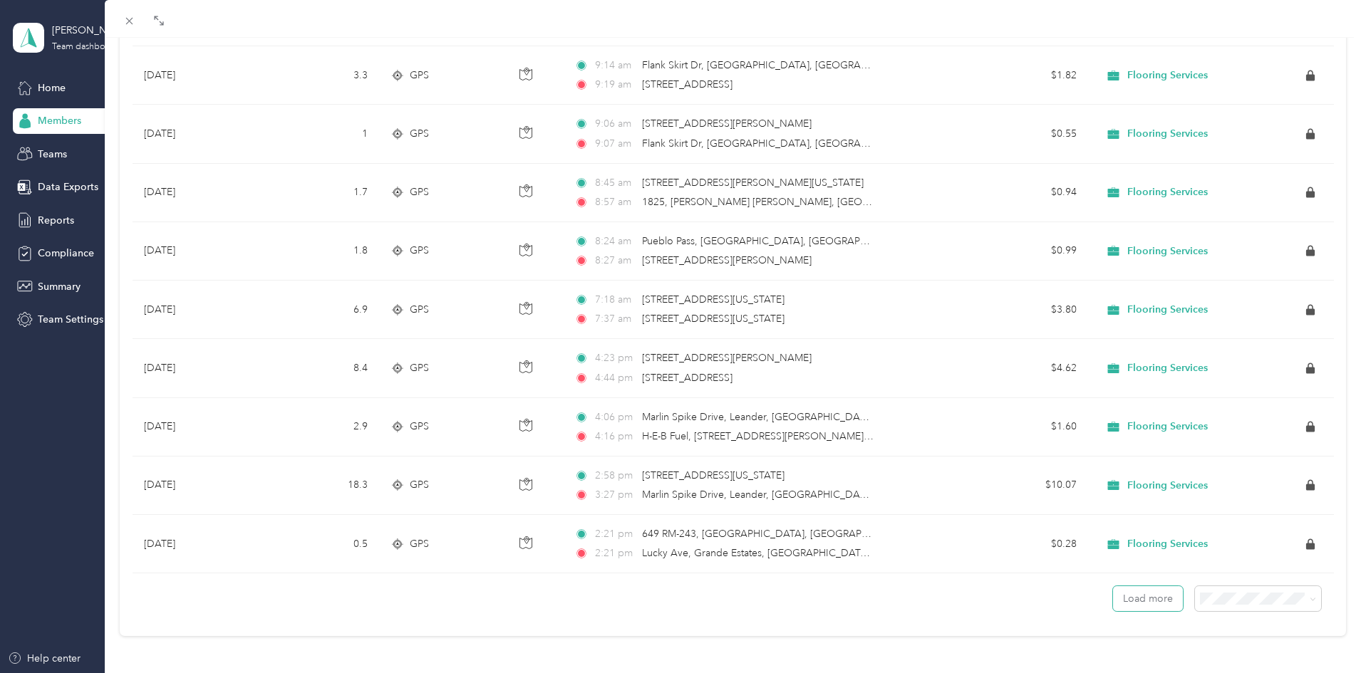
click at [1129, 595] on button "Load more" at bounding box center [1148, 598] width 70 height 25
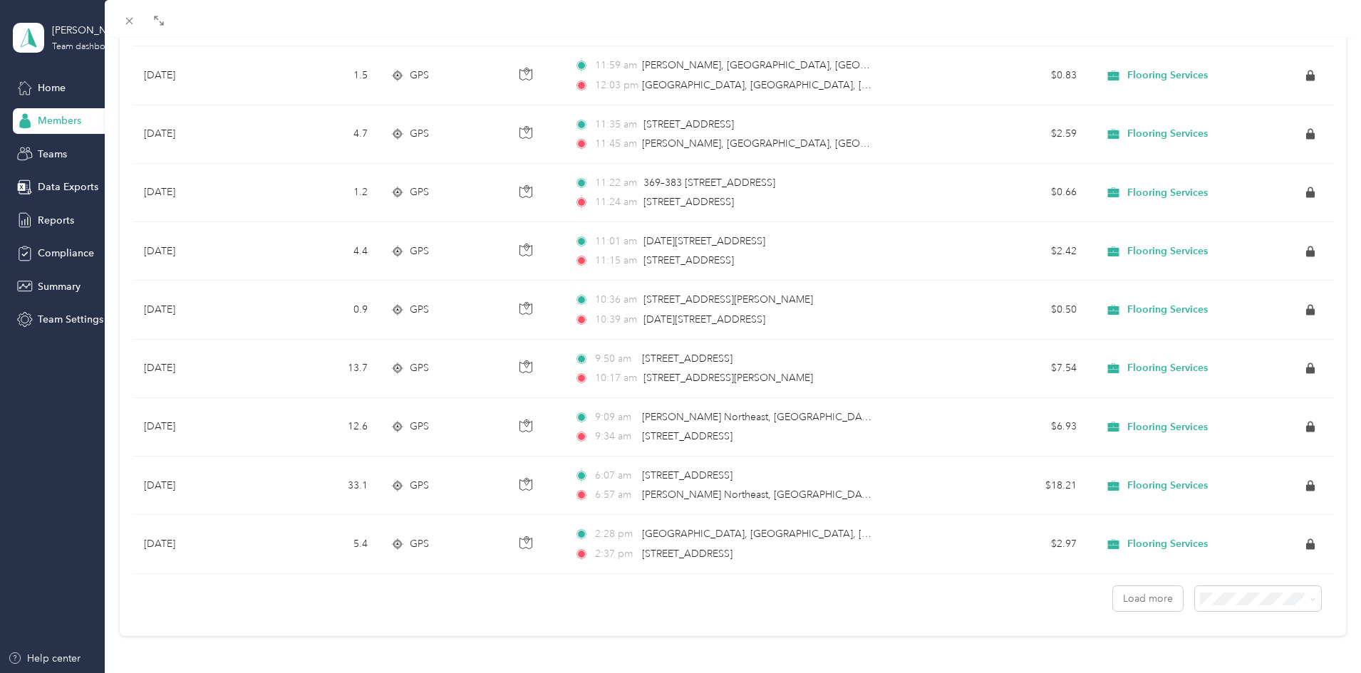
scroll to position [8462, 0]
click at [1113, 594] on button "Load more" at bounding box center [1148, 598] width 70 height 25
click at [1114, 591] on button "Load more" at bounding box center [1148, 598] width 70 height 25
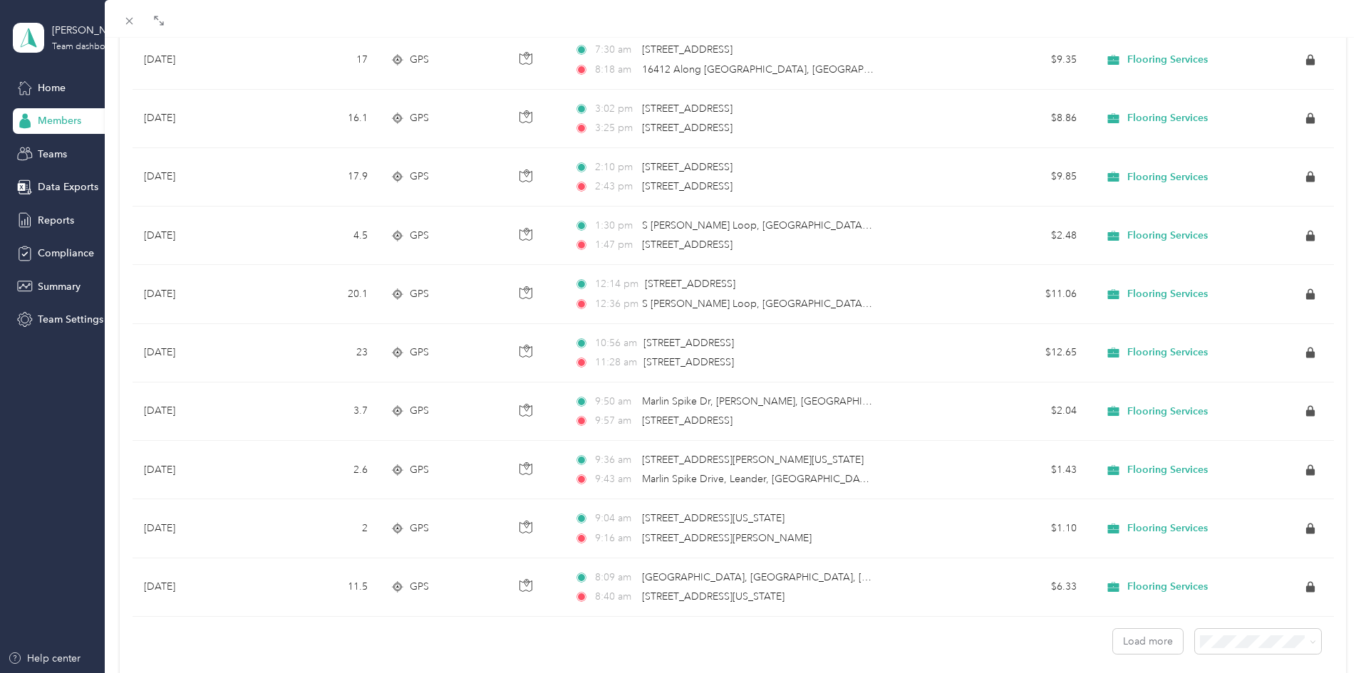
scroll to position [9928, 0]
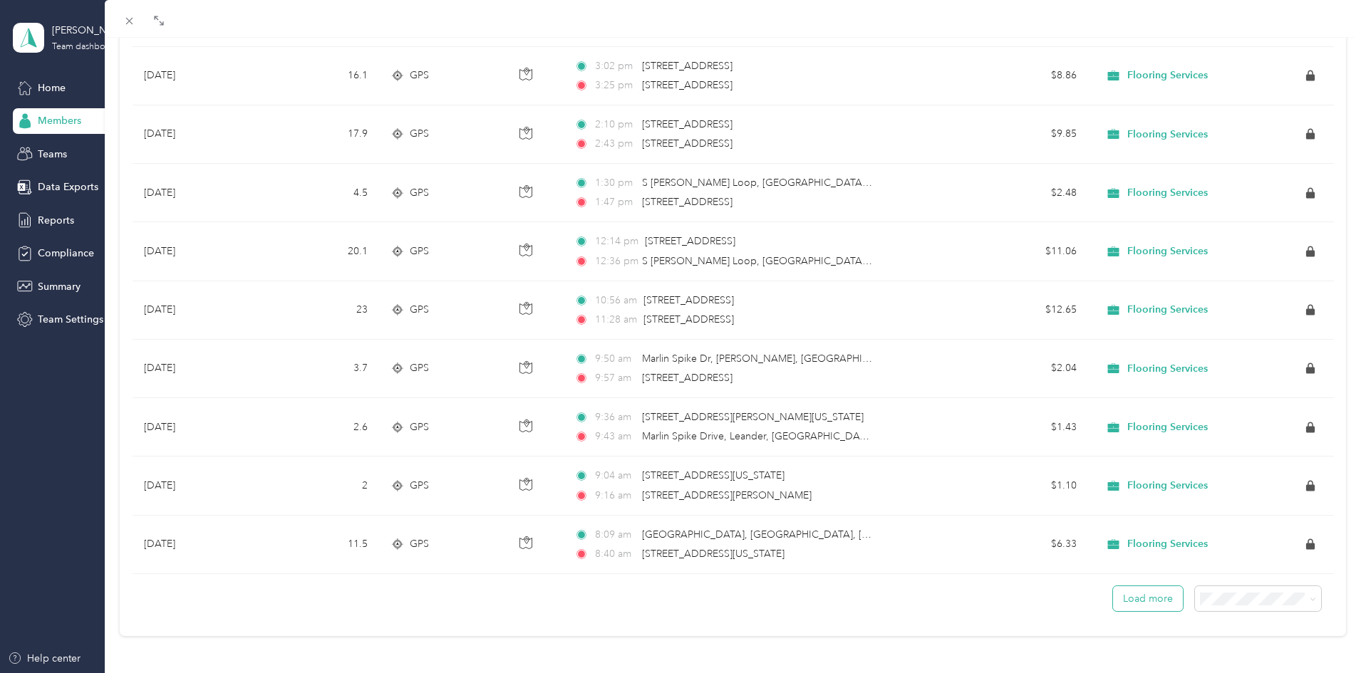
click at [1153, 586] on button "Load more" at bounding box center [1148, 598] width 70 height 25
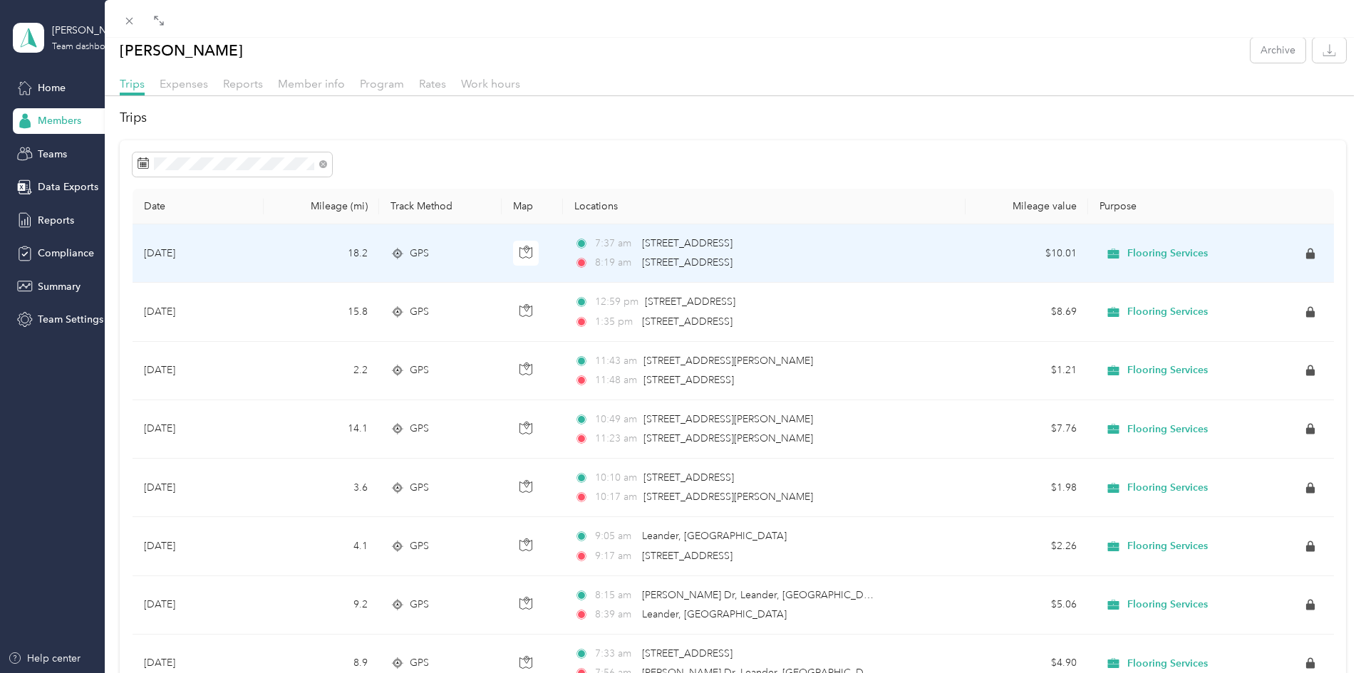
scroll to position [0, 0]
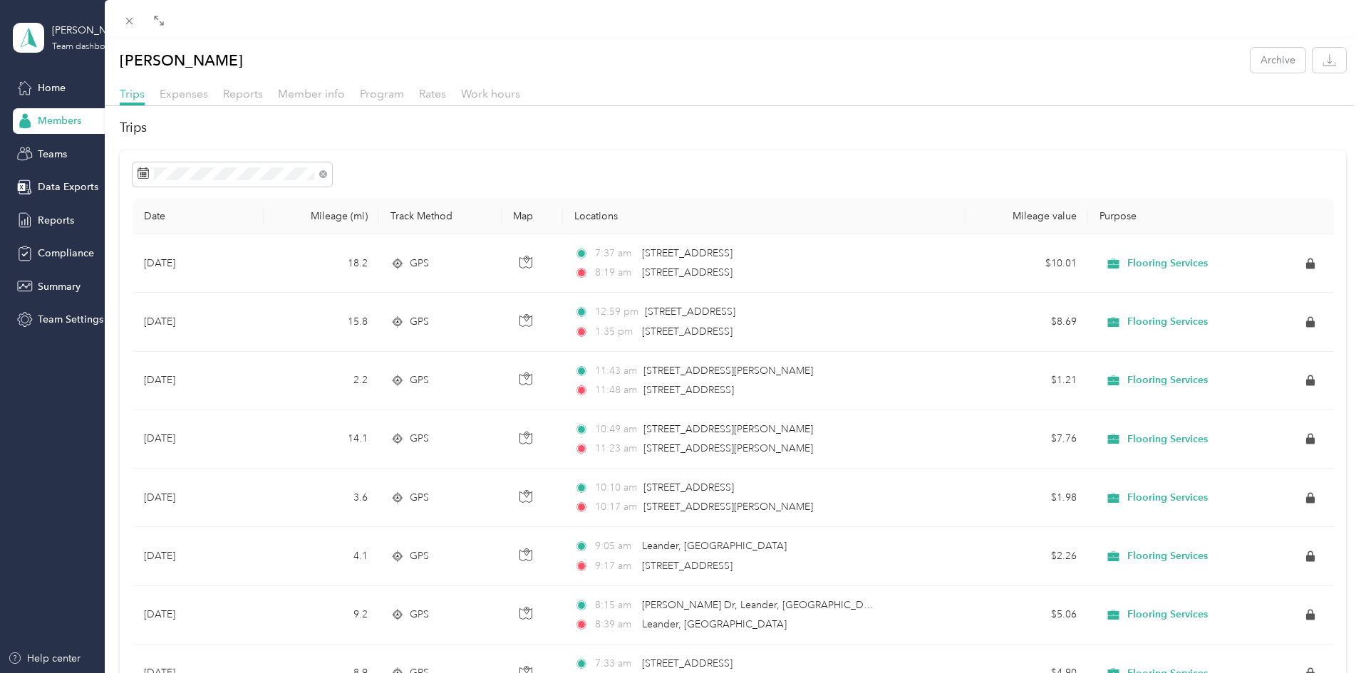
click at [71, 124] on div "[PERSON_NAME] Archive Trips Expenses Reports Member info Program Rates Work hou…" at bounding box center [680, 336] width 1361 height 673
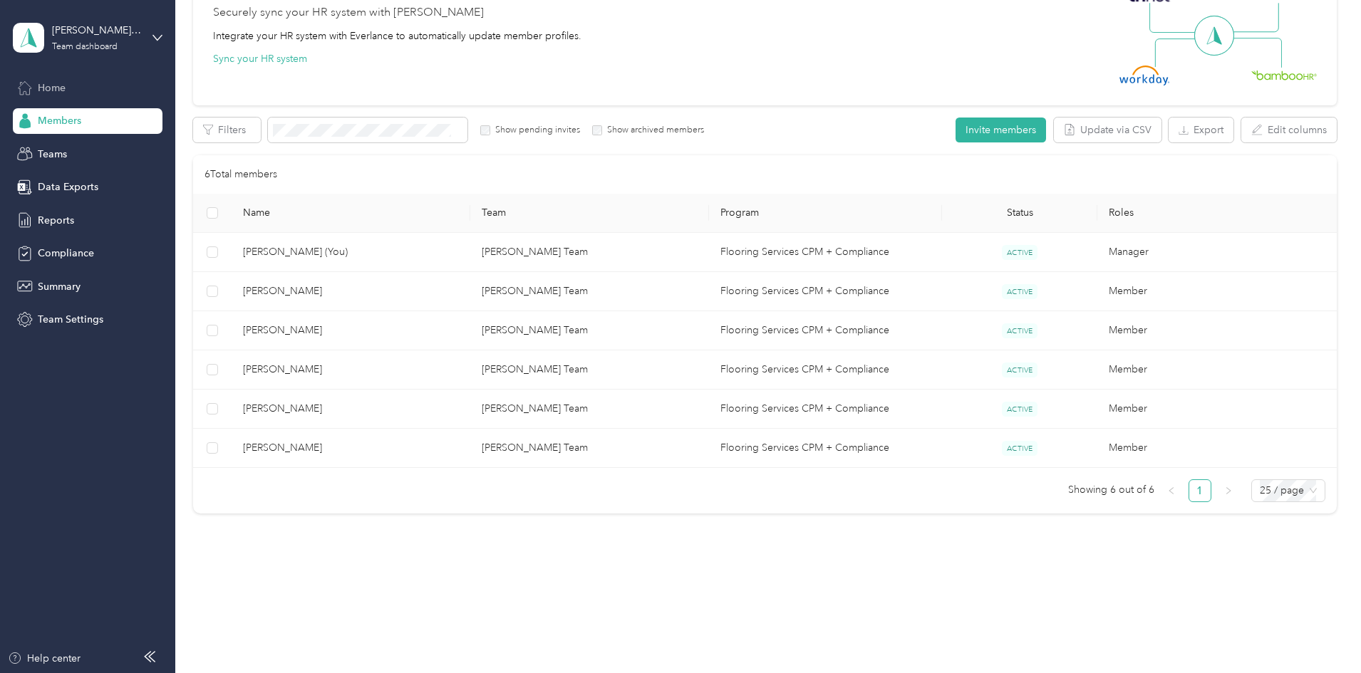
click at [53, 86] on span "Home" at bounding box center [52, 88] width 28 height 15
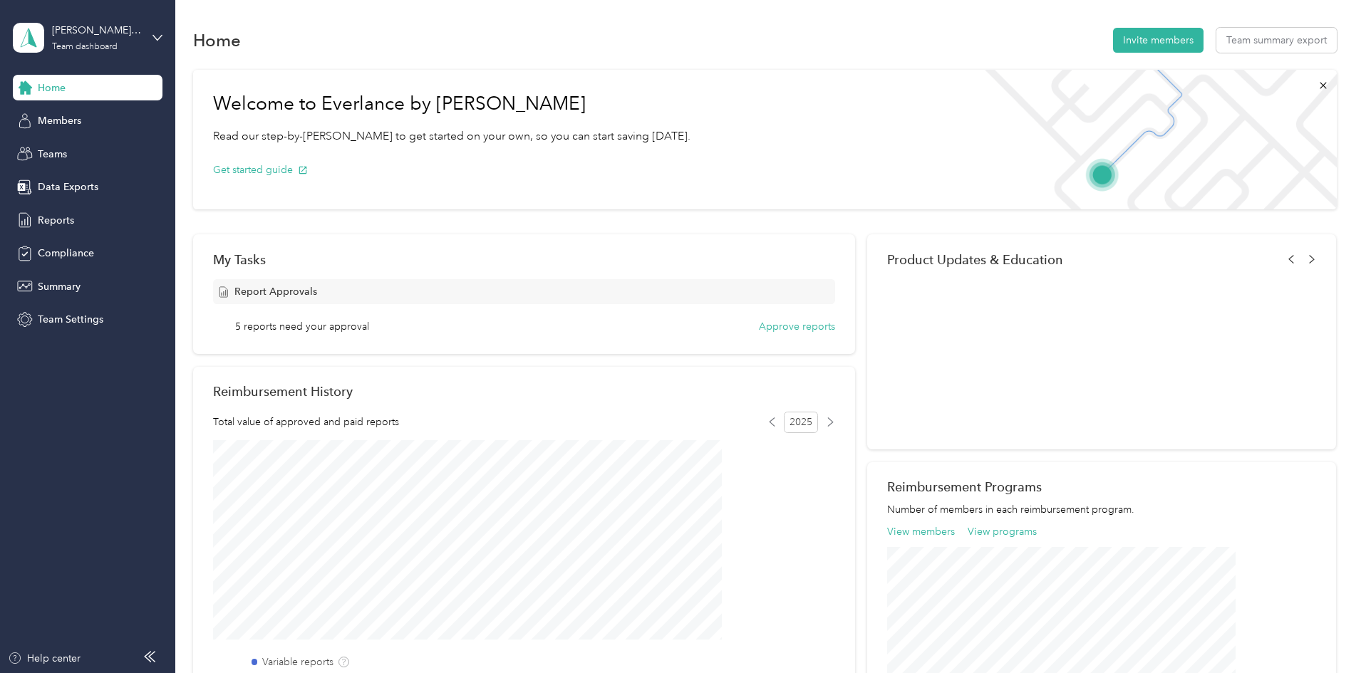
click at [369, 324] on span "5 reports need your approval" at bounding box center [302, 326] width 134 height 15
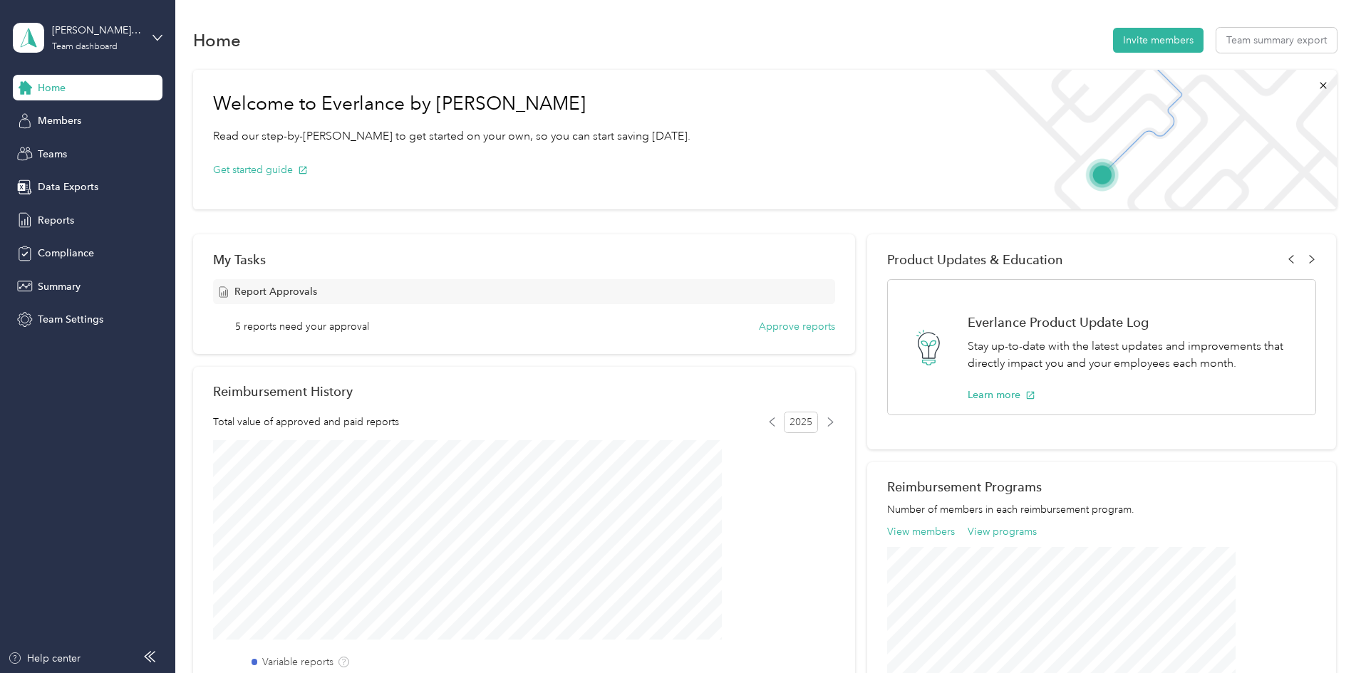
click at [777, 334] on div "My Tasks Report Approvals 5 reports need your approval Approve reports" at bounding box center [524, 294] width 662 height 120
click at [786, 322] on button "Approve reports" at bounding box center [797, 326] width 76 height 15
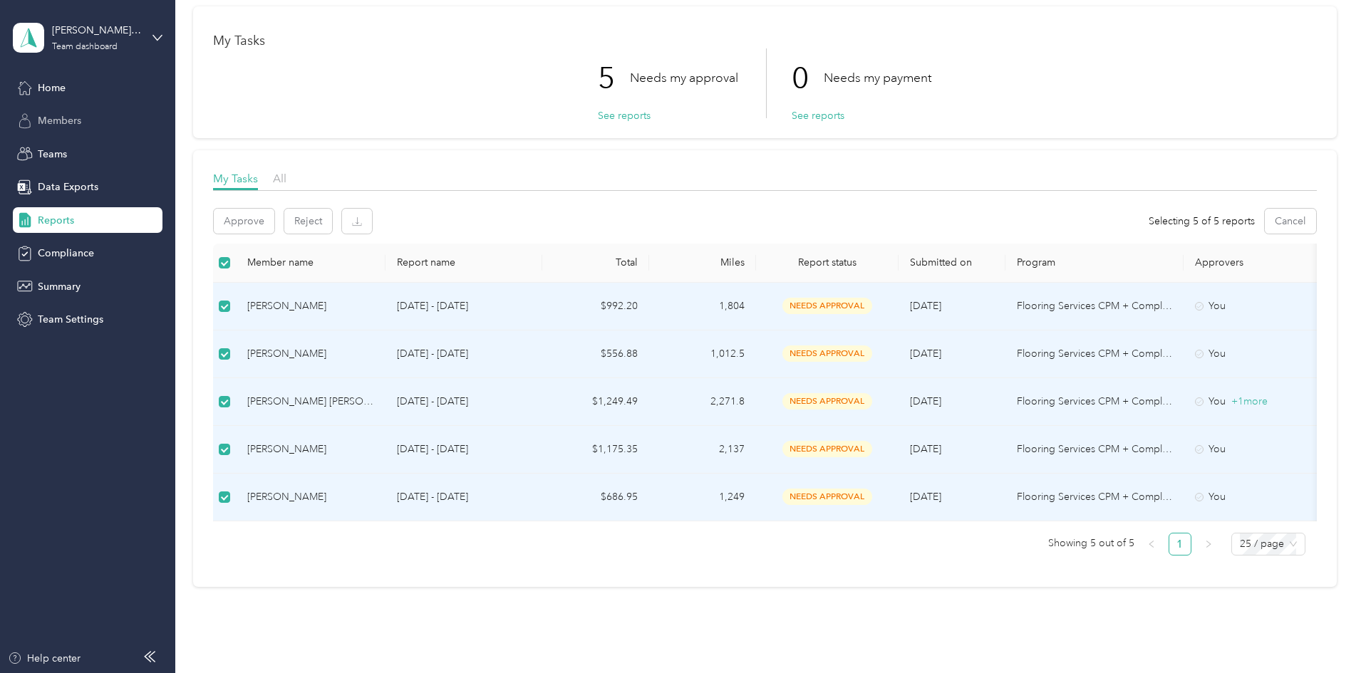
click at [56, 125] on span "Members" at bounding box center [59, 120] width 43 height 15
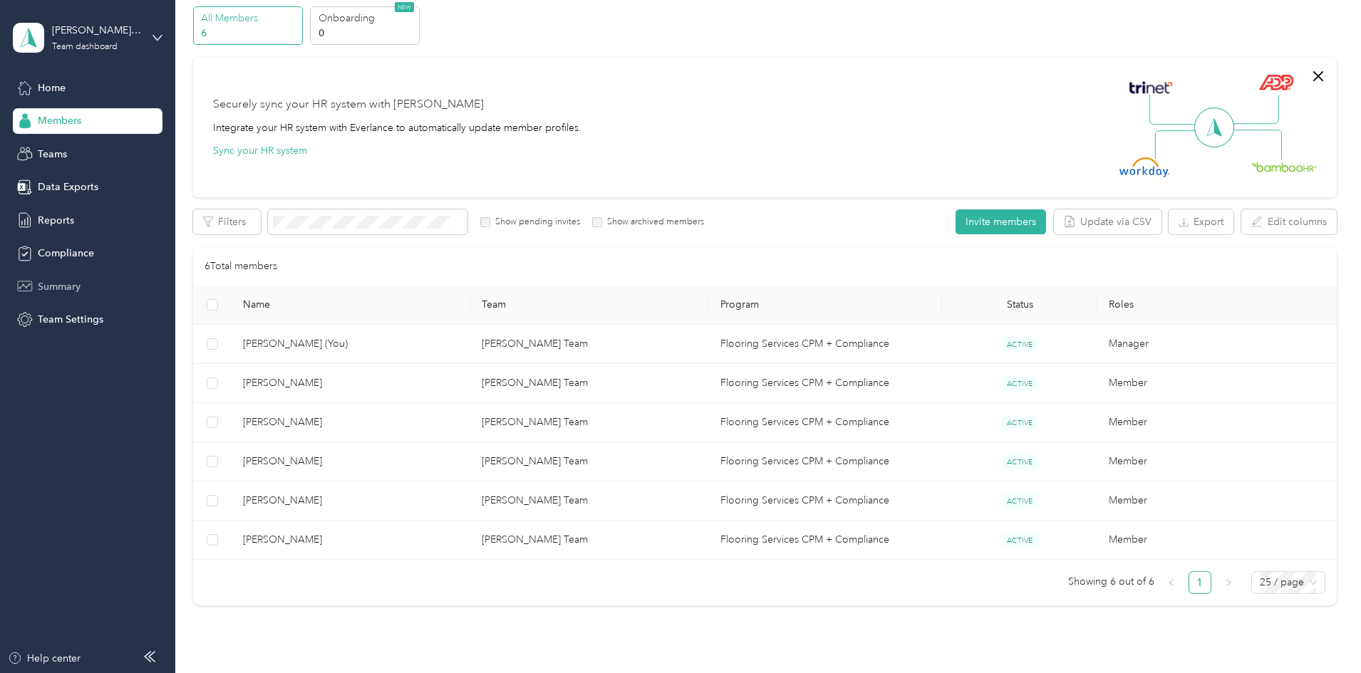
click at [58, 279] on span "Summary" at bounding box center [59, 286] width 43 height 15
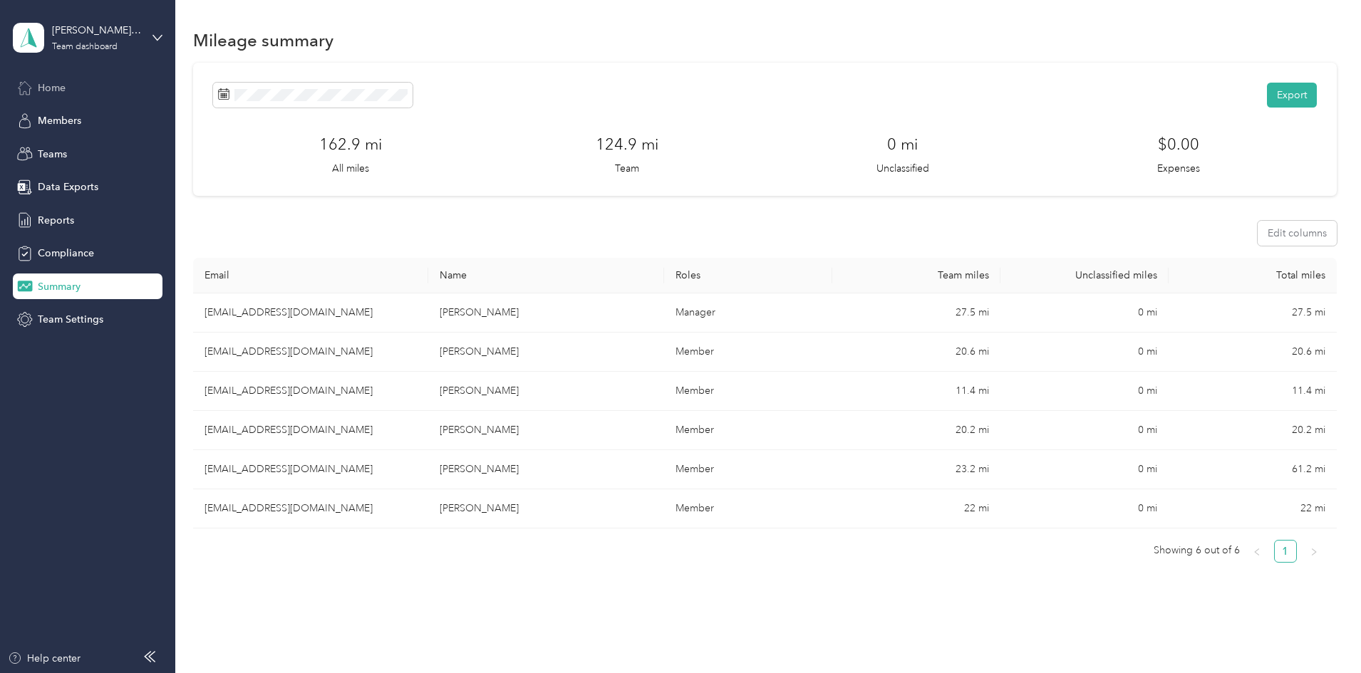
click at [56, 83] on span "Home" at bounding box center [52, 88] width 28 height 15
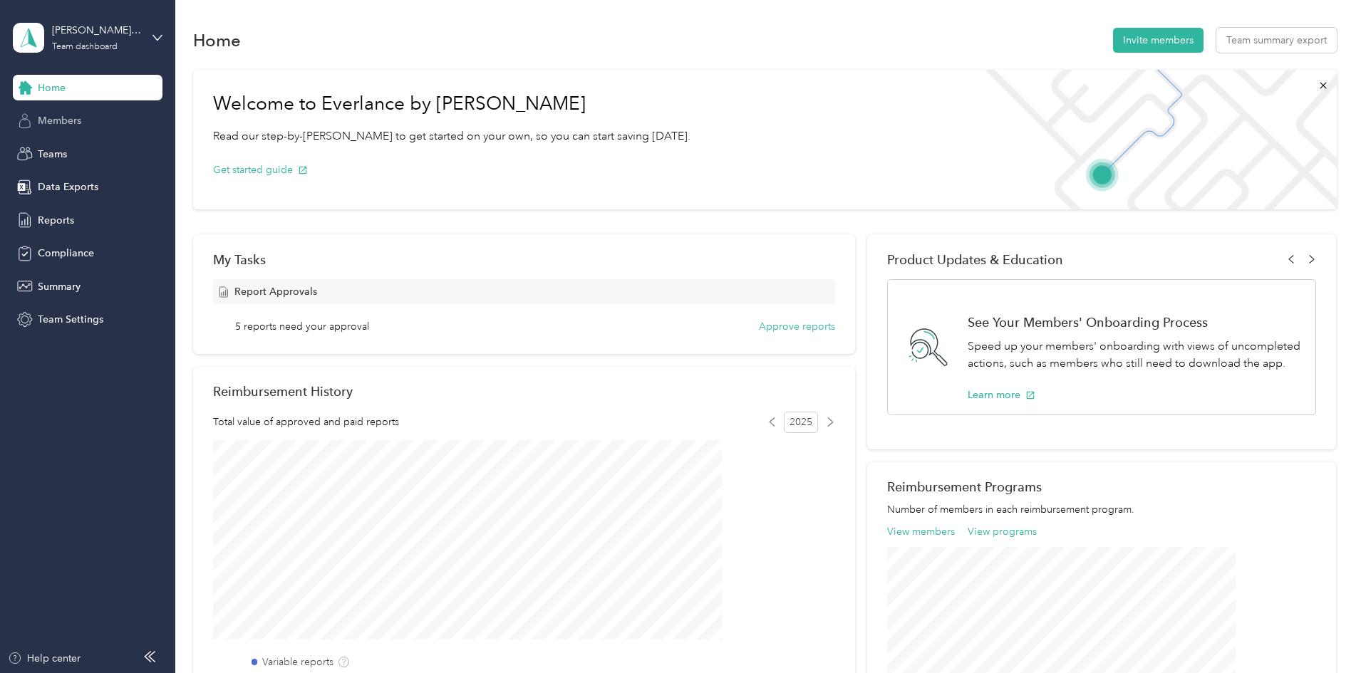
click at [63, 120] on span "Members" at bounding box center [59, 120] width 43 height 15
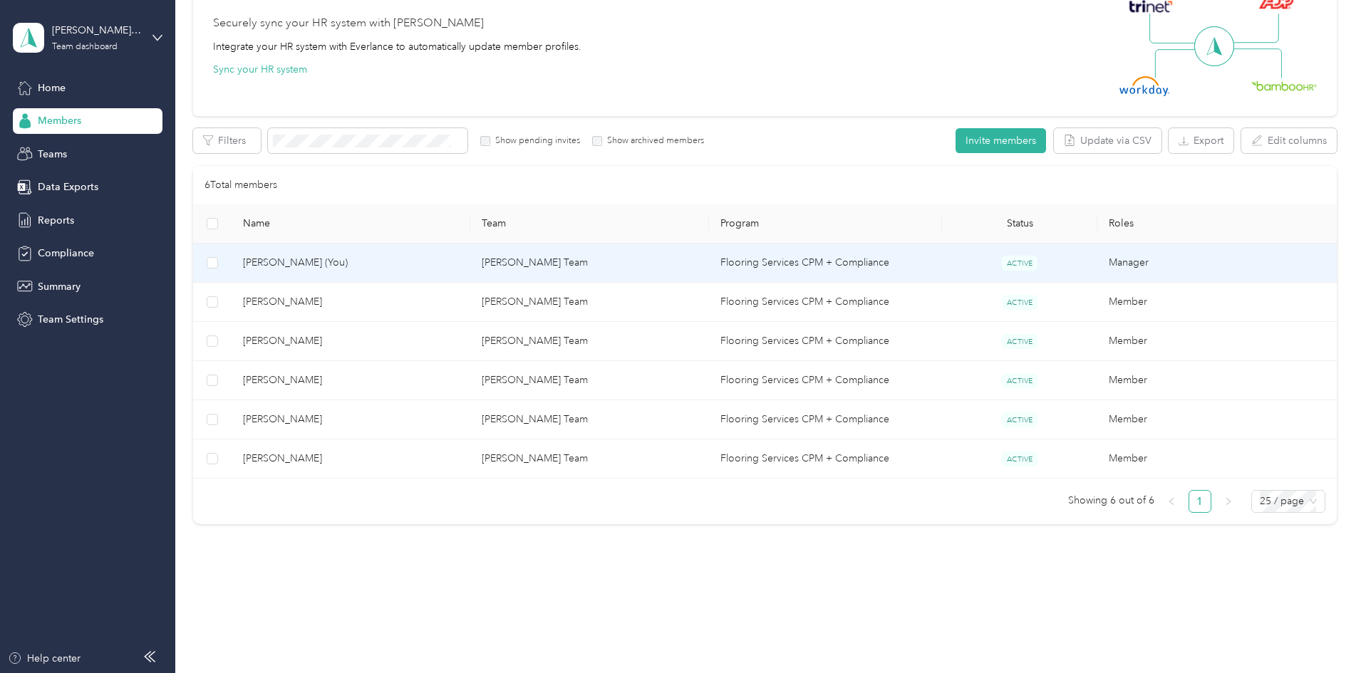
scroll to position [148, 0]
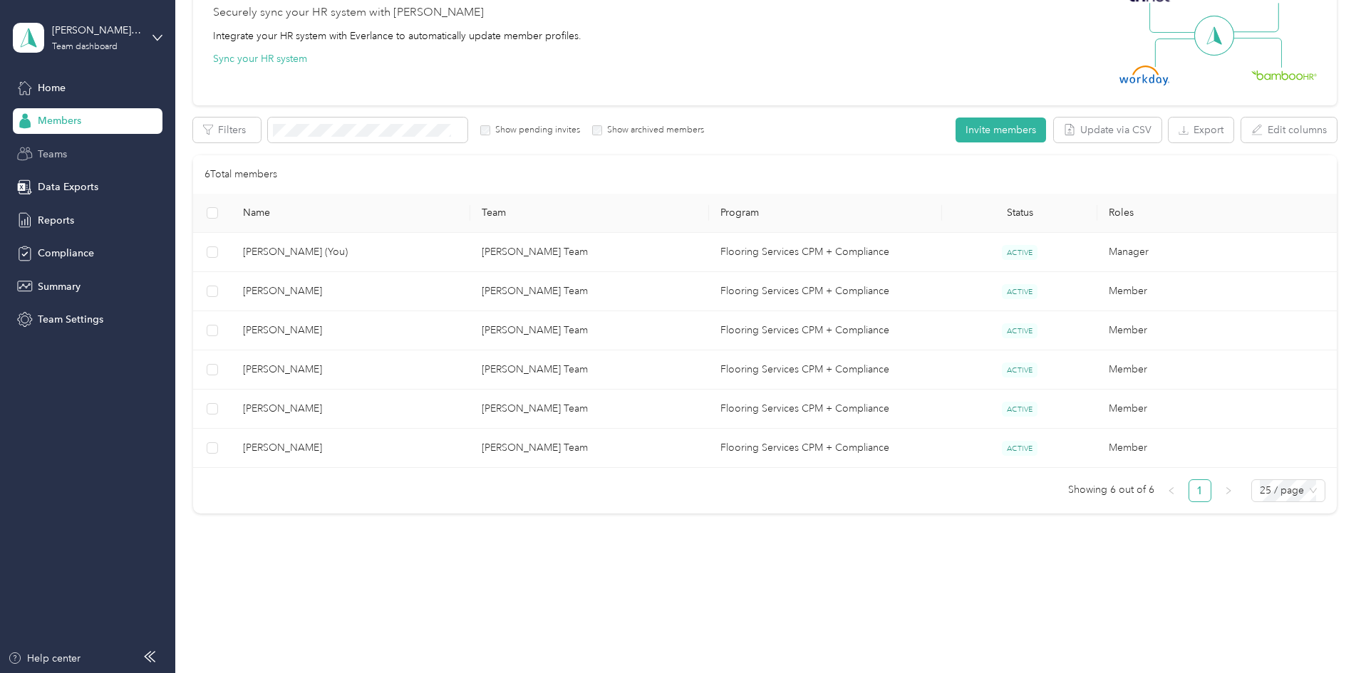
click at [89, 146] on div "Teams" at bounding box center [88, 154] width 150 height 26
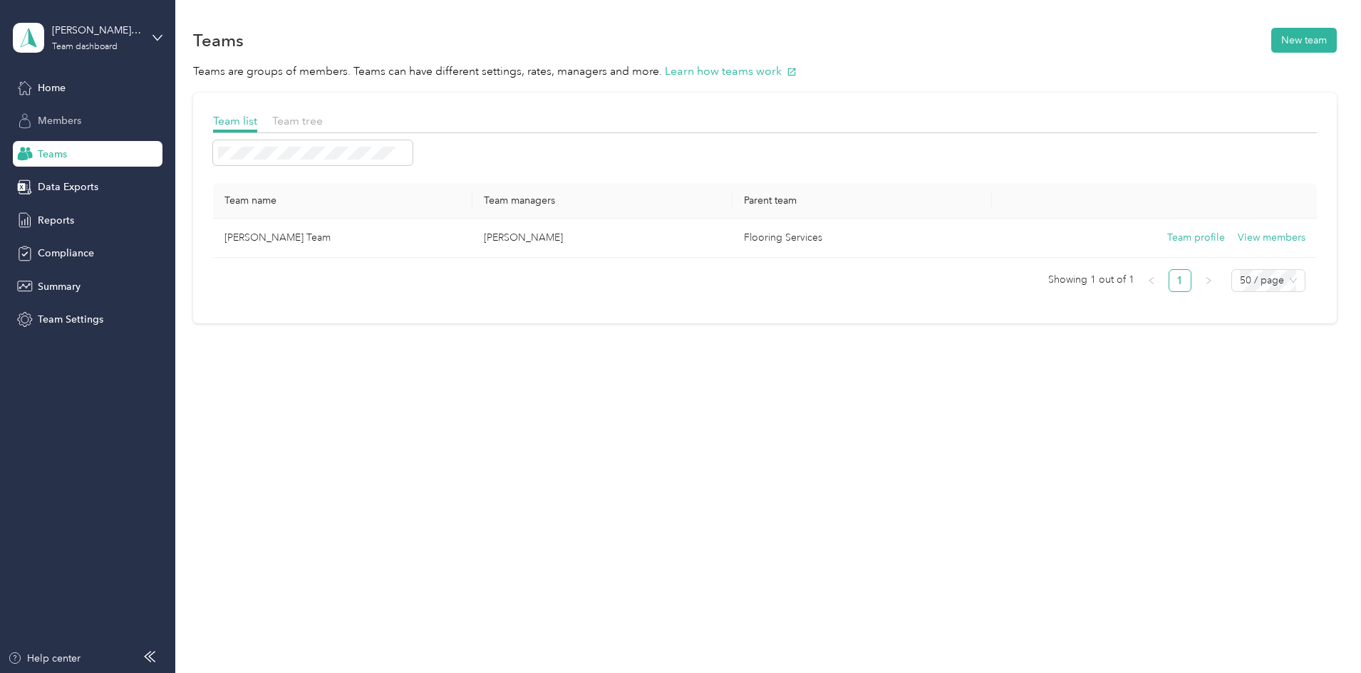
click at [70, 126] on span "Members" at bounding box center [59, 120] width 43 height 15
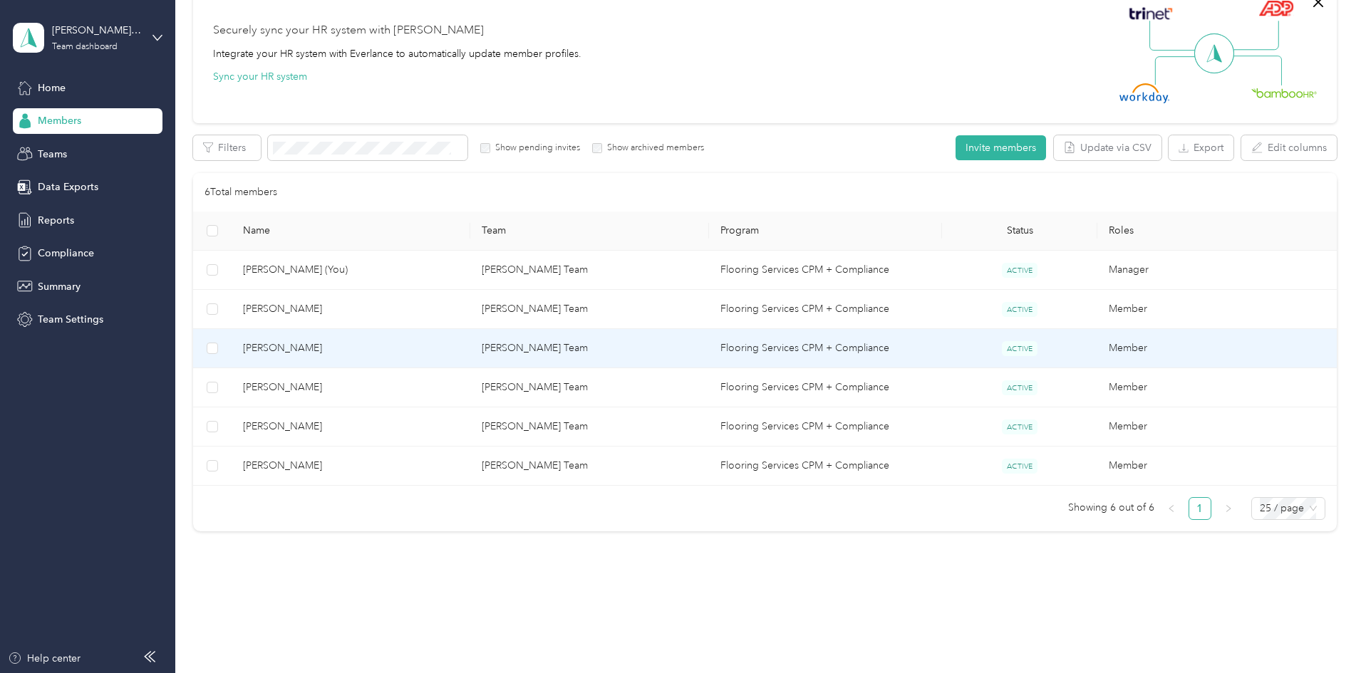
scroll to position [143, 0]
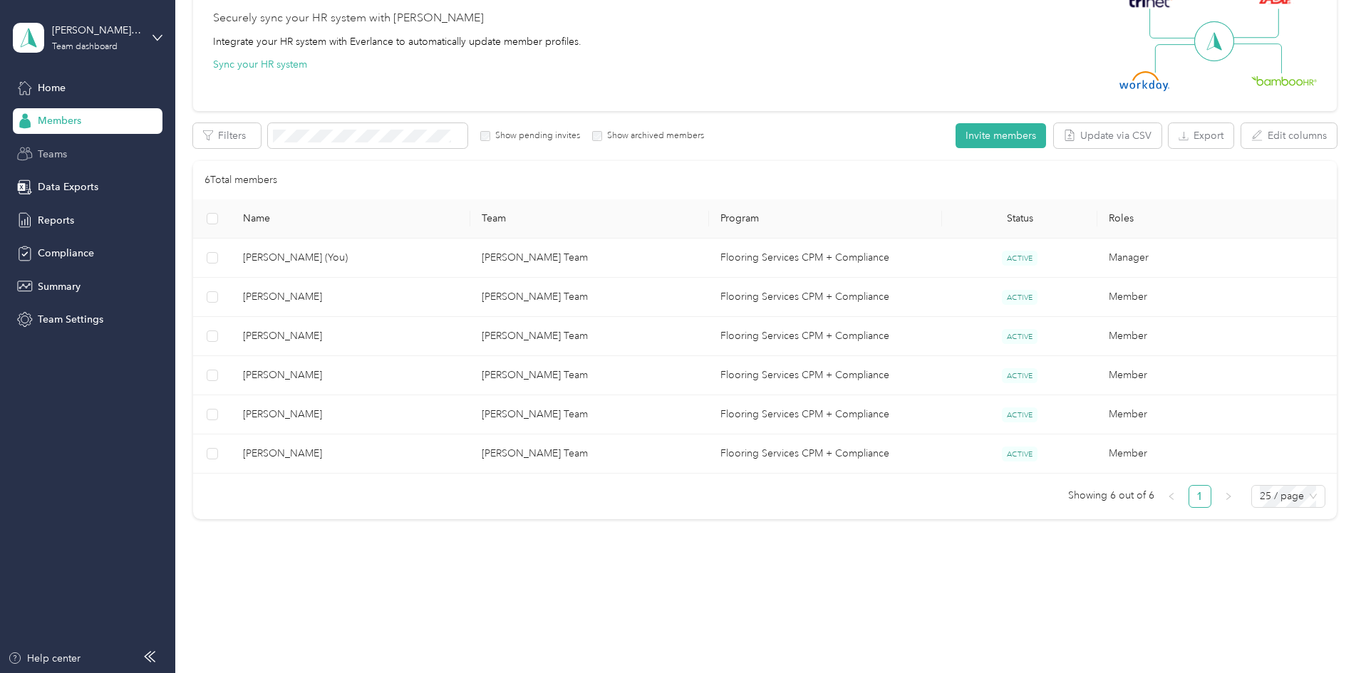
click at [40, 161] on span "Teams" at bounding box center [52, 154] width 29 height 15
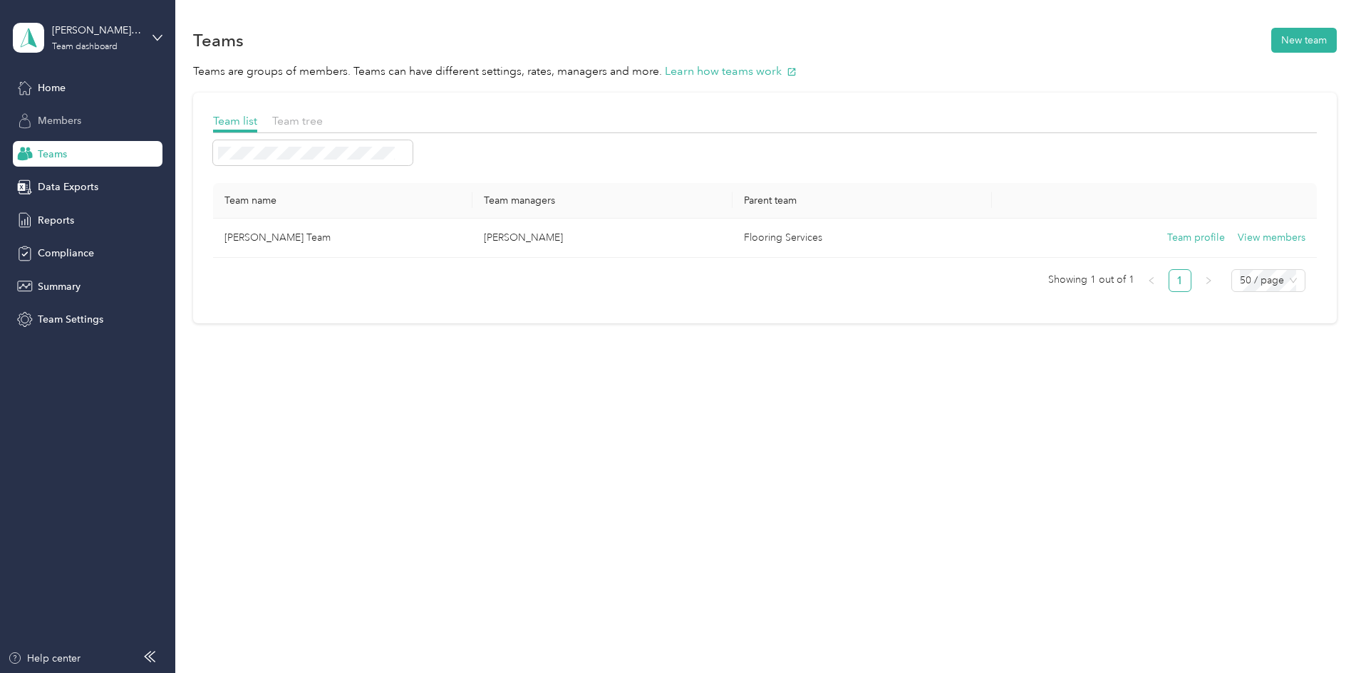
click at [66, 129] on div "Members" at bounding box center [88, 121] width 150 height 26
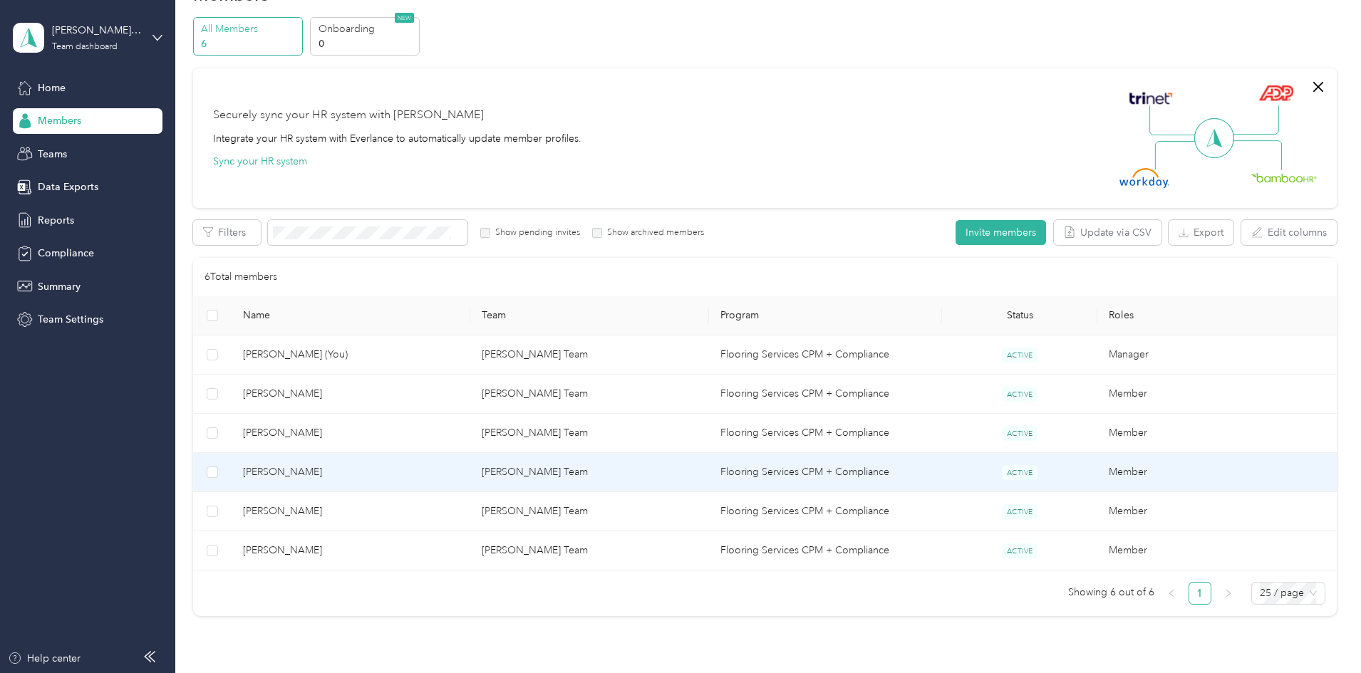
scroll to position [71, 0]
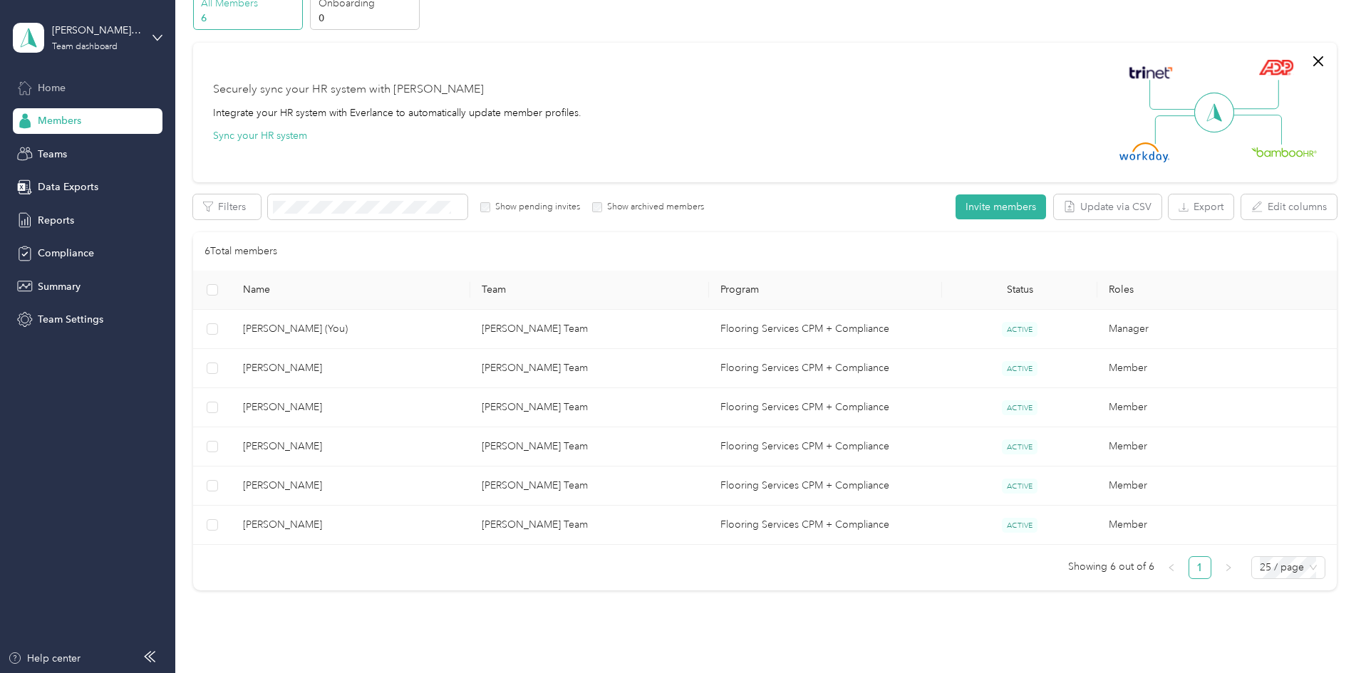
click at [66, 89] on div "Home" at bounding box center [88, 88] width 150 height 26
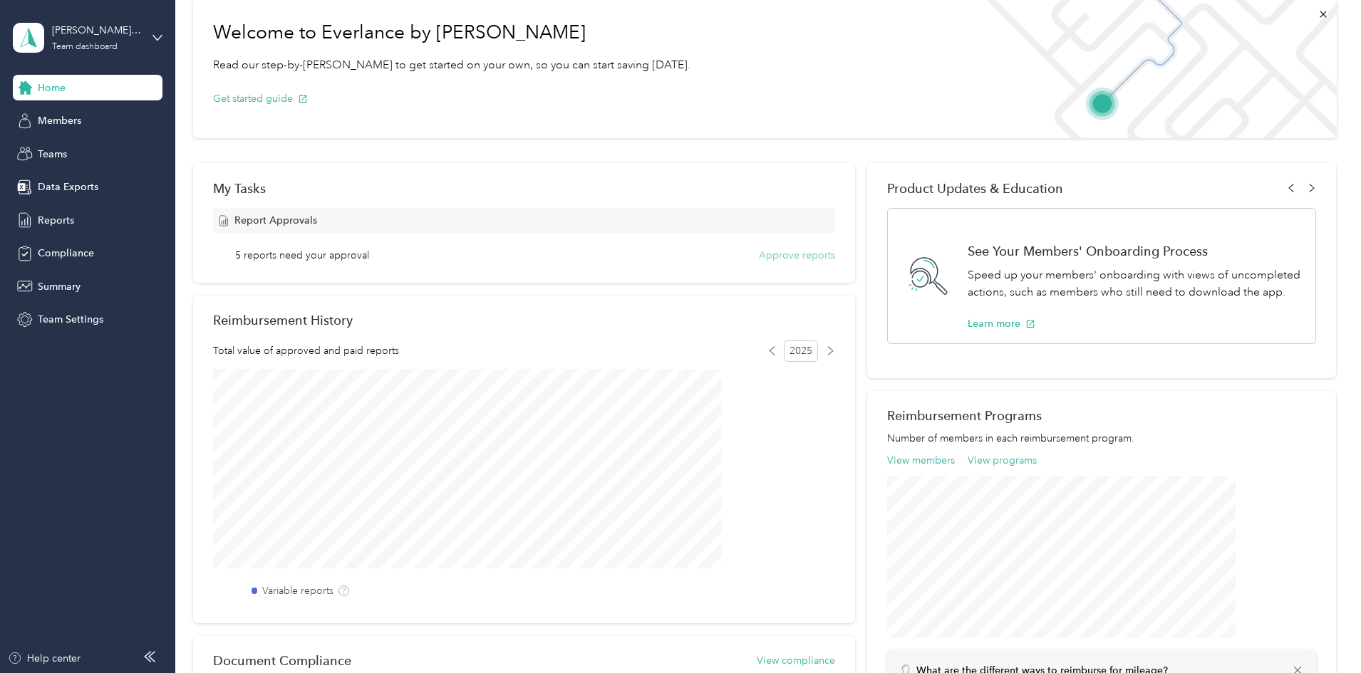
click at [759, 260] on button "Approve reports" at bounding box center [797, 255] width 76 height 15
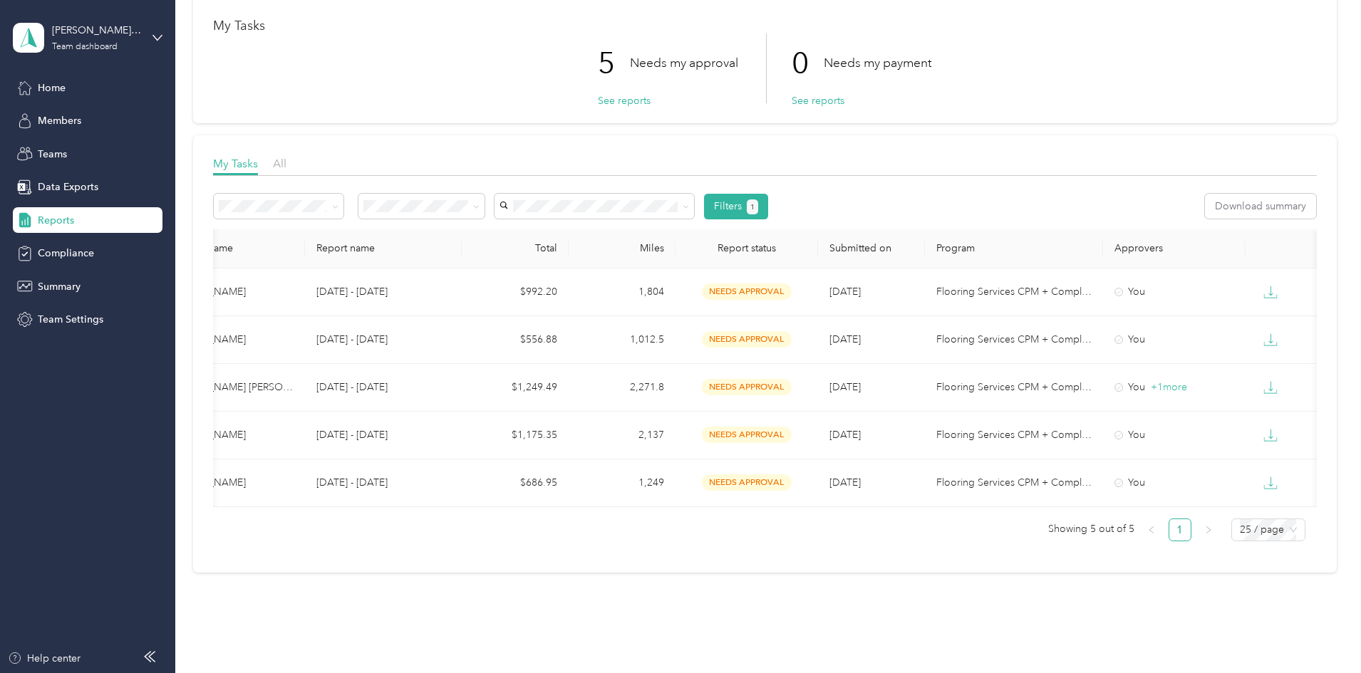
scroll to position [0, 274]
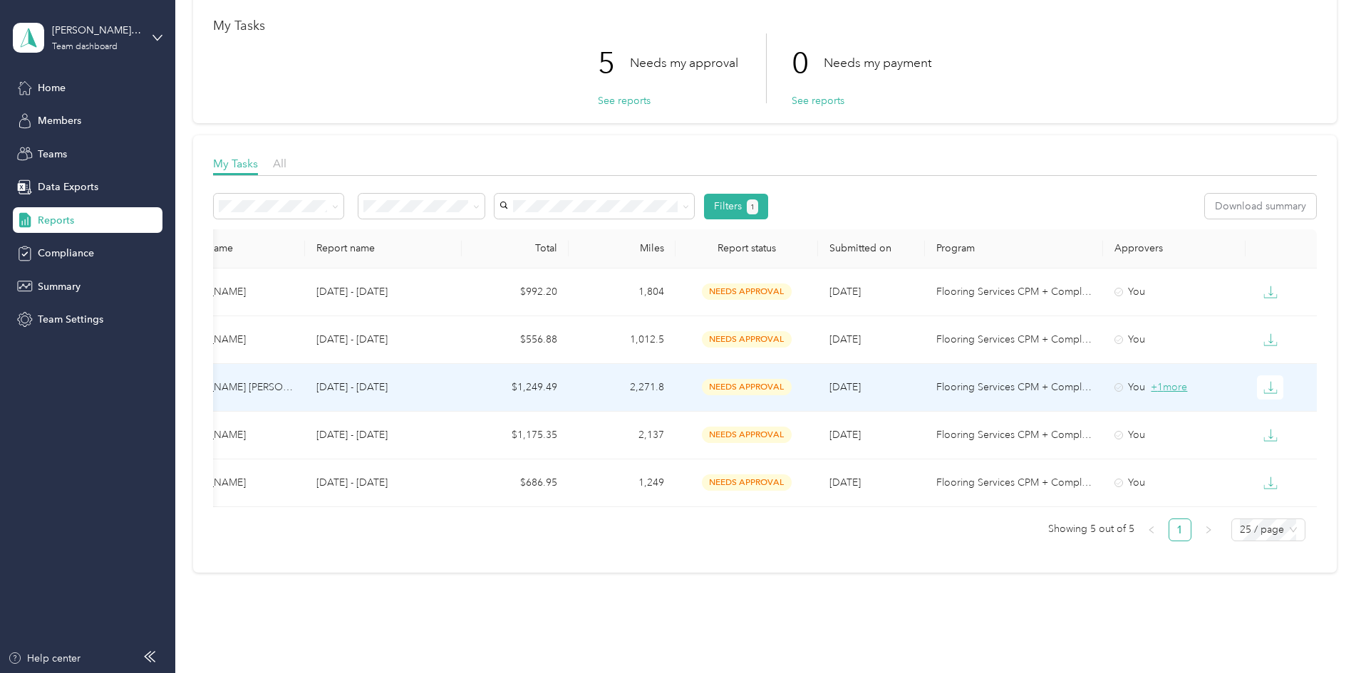
click at [1151, 390] on span "+ 1 more" at bounding box center [1169, 387] width 36 height 12
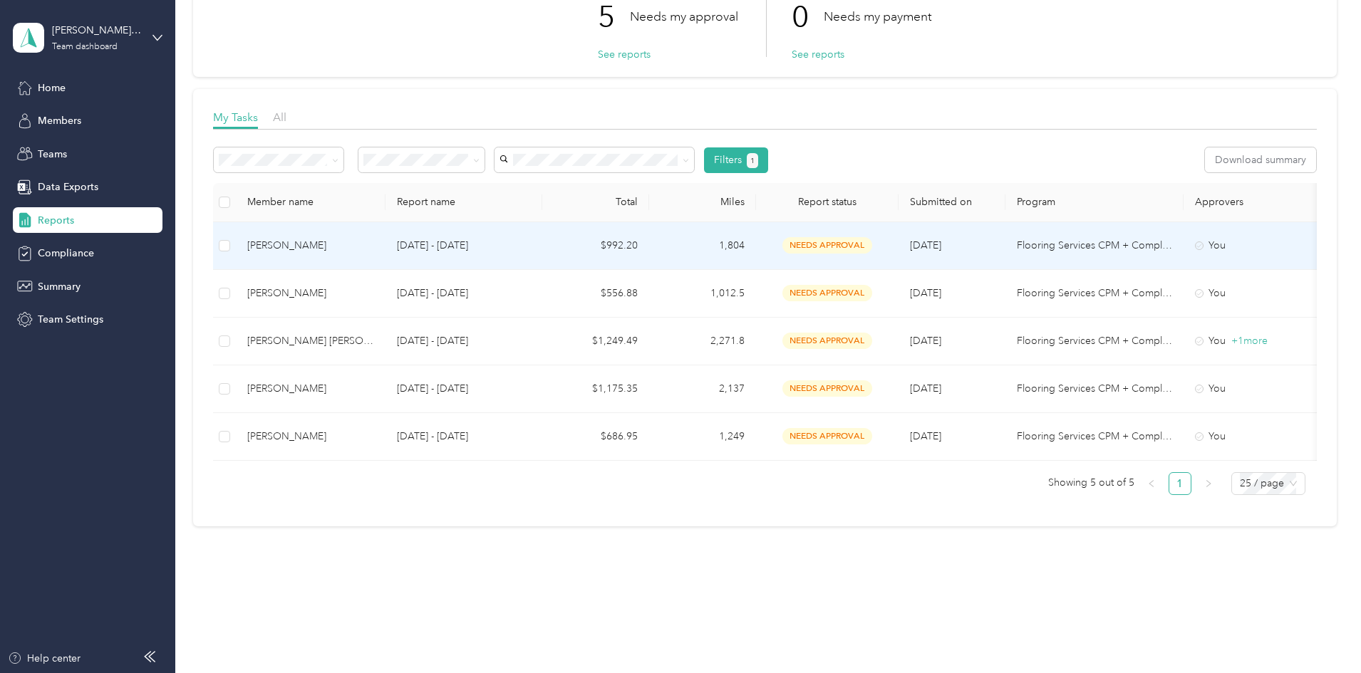
scroll to position [128, 0]
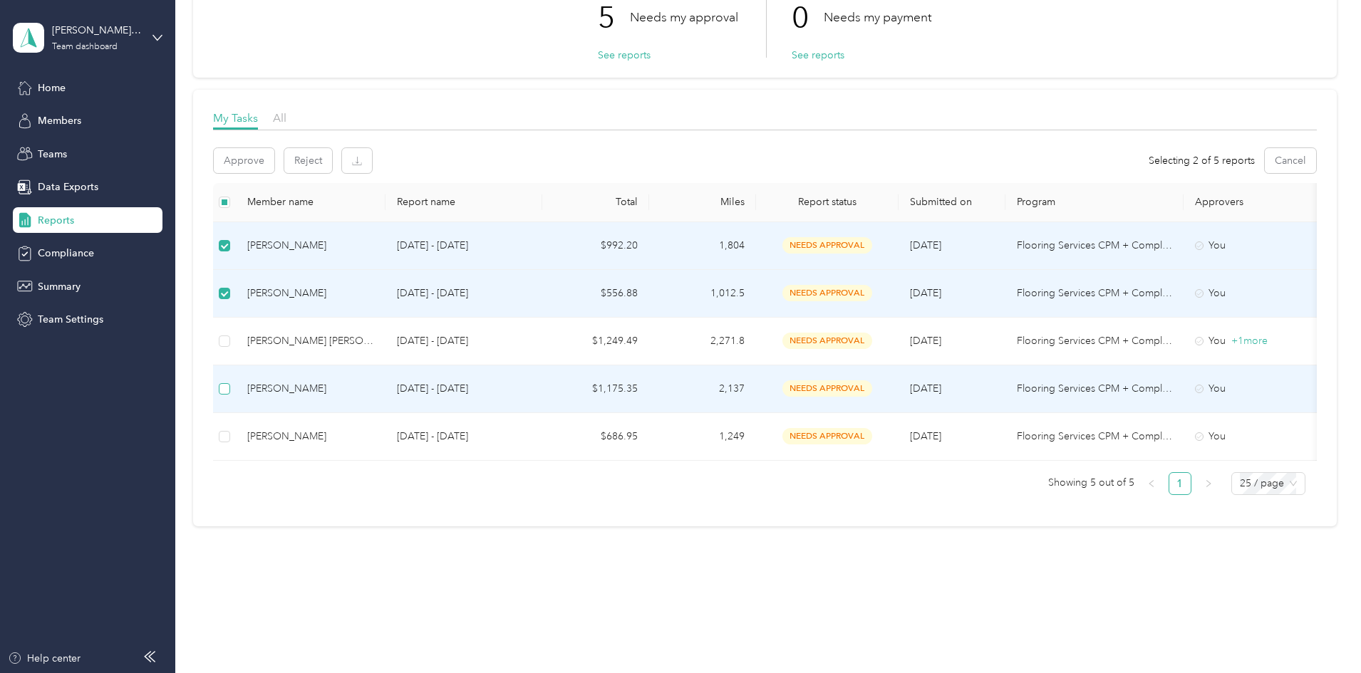
click at [230, 384] on label at bounding box center [224, 389] width 11 height 16
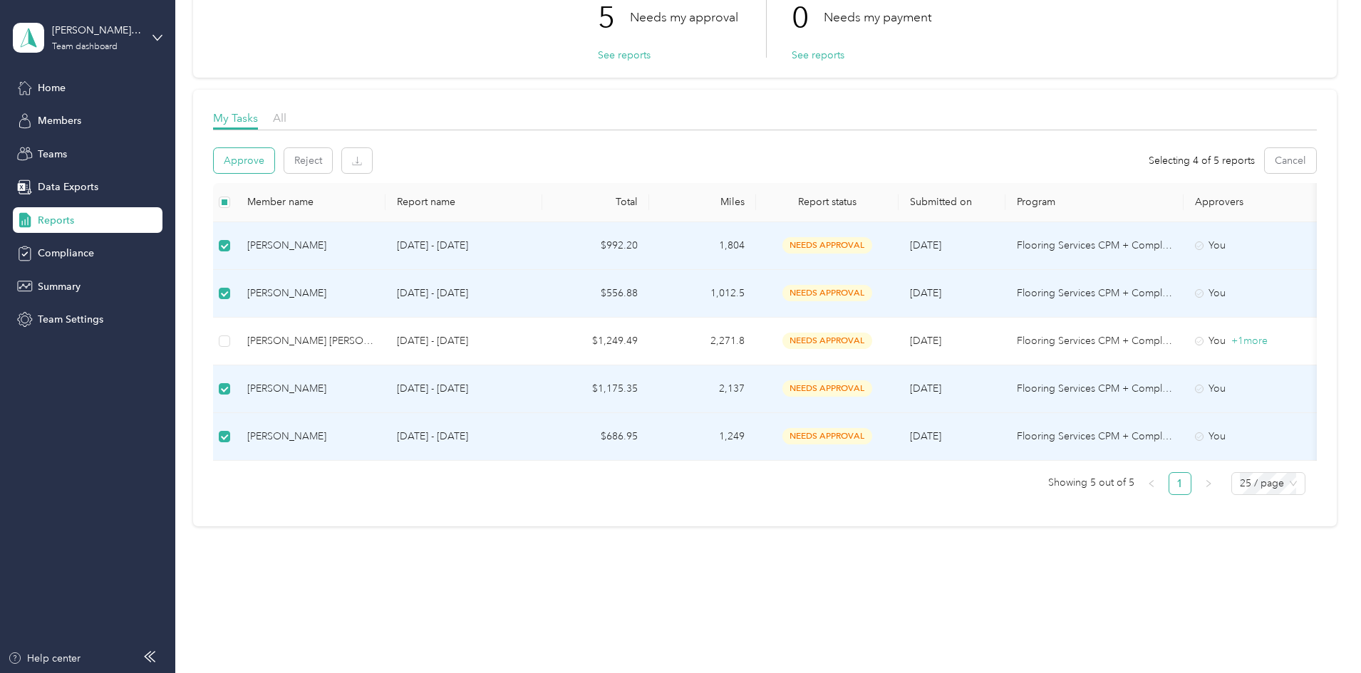
click at [274, 148] on button "Approve" at bounding box center [244, 160] width 61 height 25
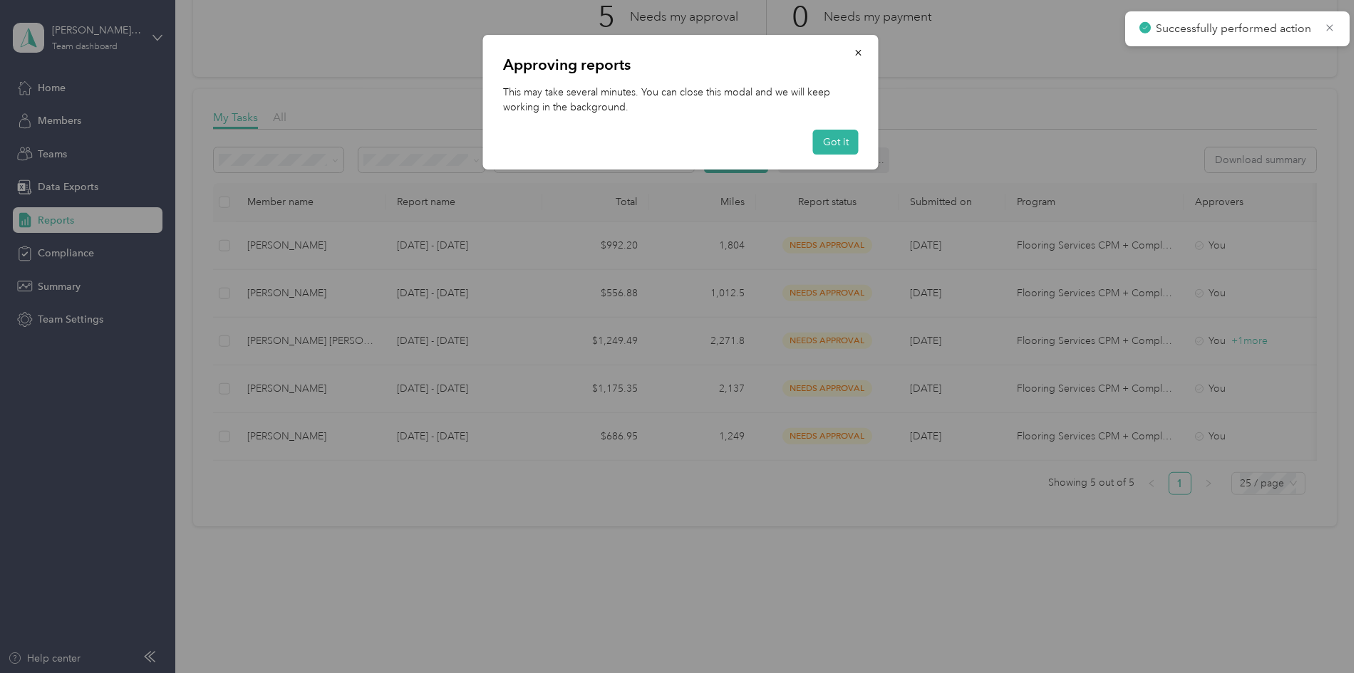
scroll to position [0, 0]
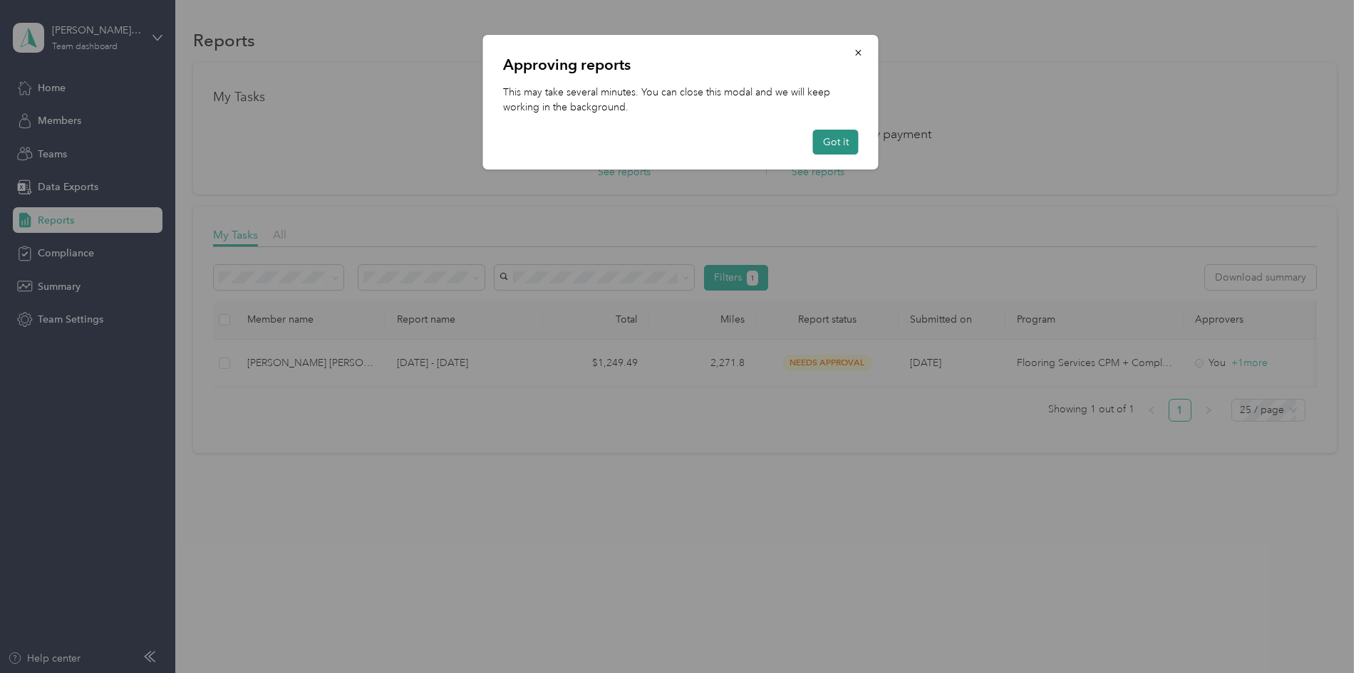
click at [828, 147] on button "Got it" at bounding box center [836, 142] width 46 height 25
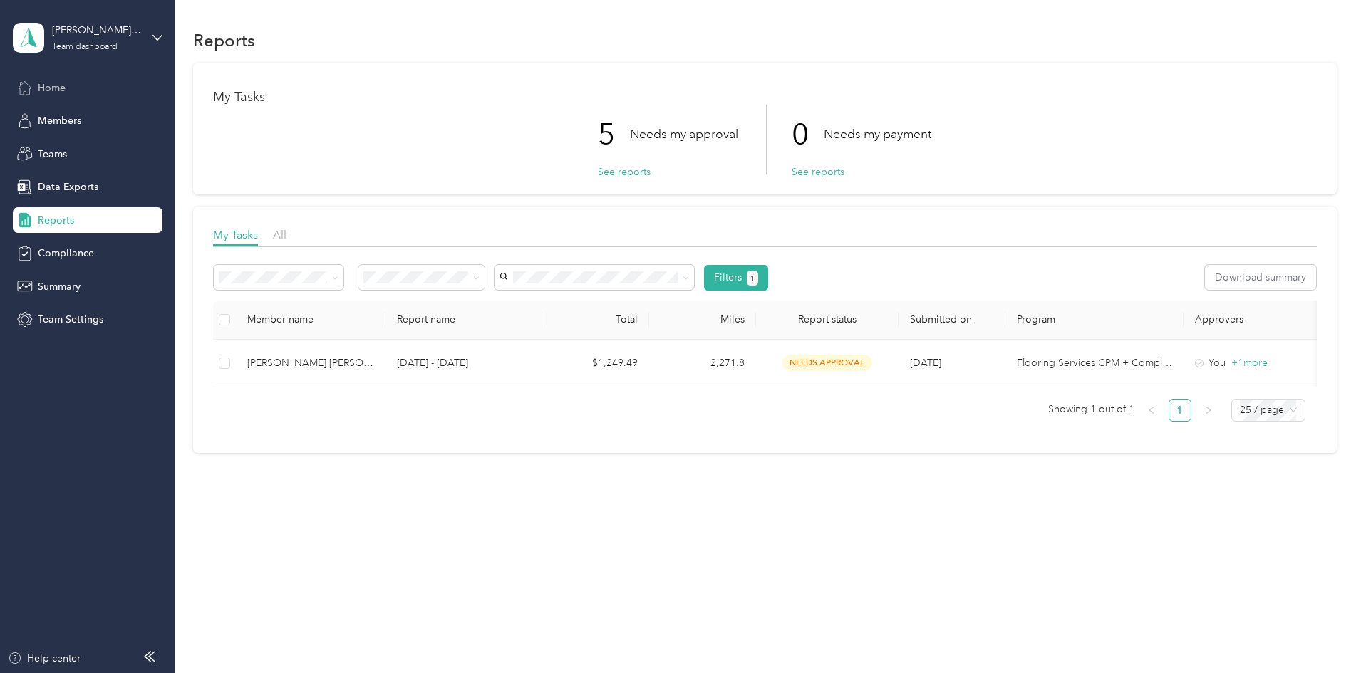
click at [39, 86] on span "Home" at bounding box center [52, 88] width 28 height 15
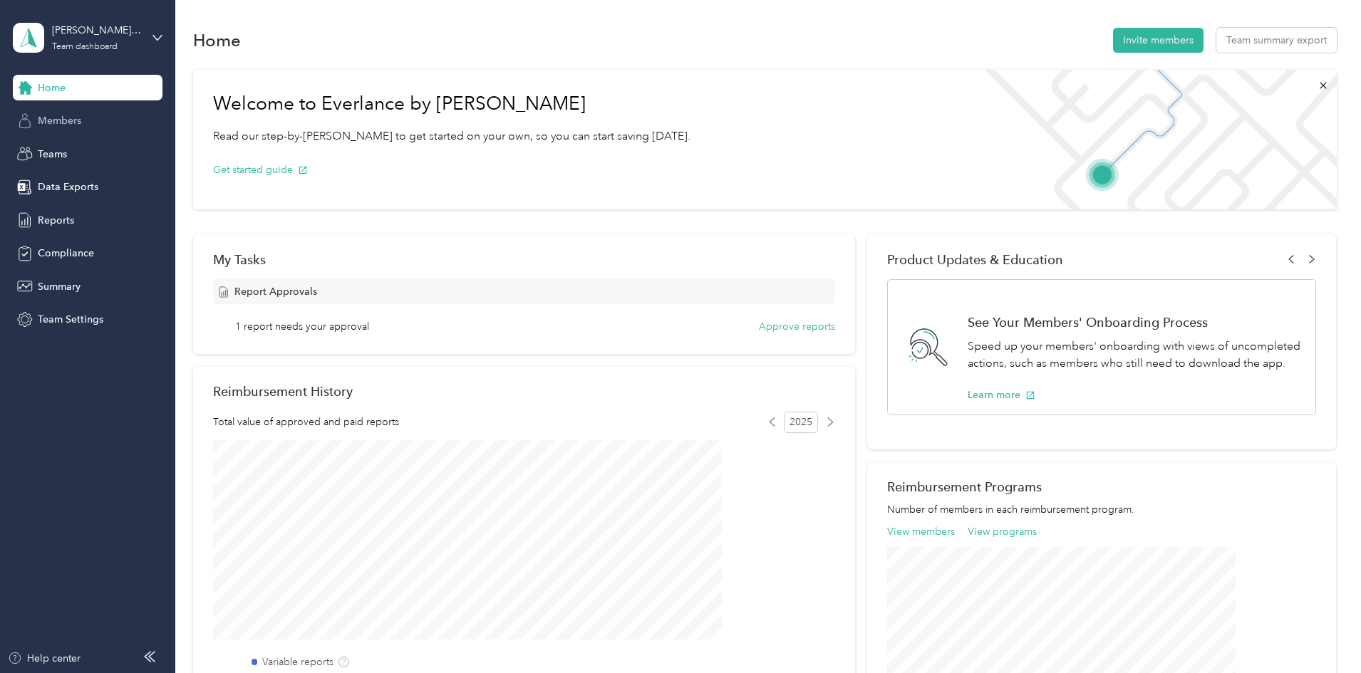
click at [57, 117] on span "Members" at bounding box center [59, 120] width 43 height 15
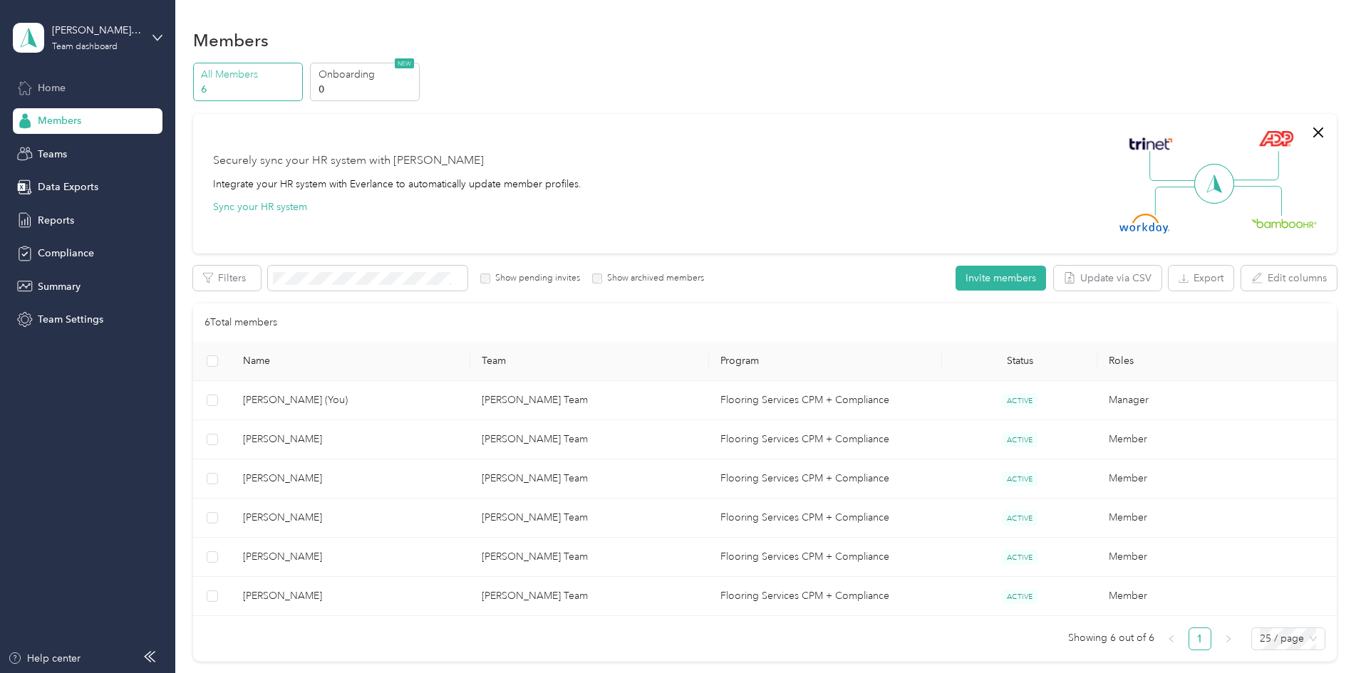
click at [57, 88] on span "Home" at bounding box center [52, 88] width 28 height 15
